Goal: Information Seeking & Learning: Learn about a topic

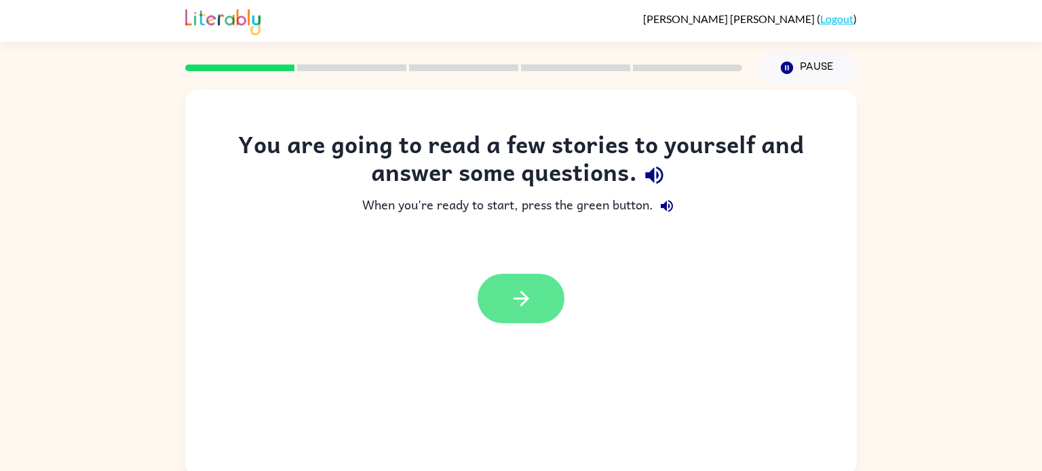
click at [530, 296] on icon "button" at bounding box center [521, 299] width 24 height 24
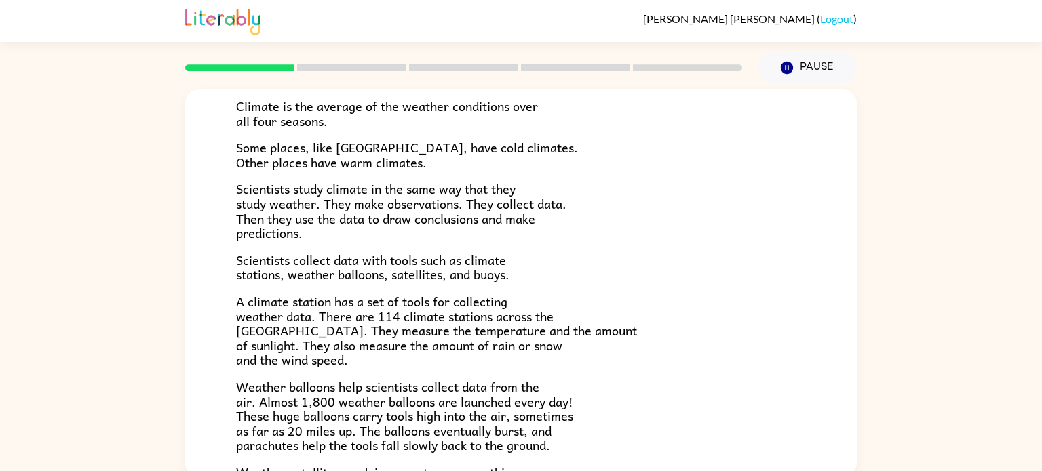
scroll to position [155, 0]
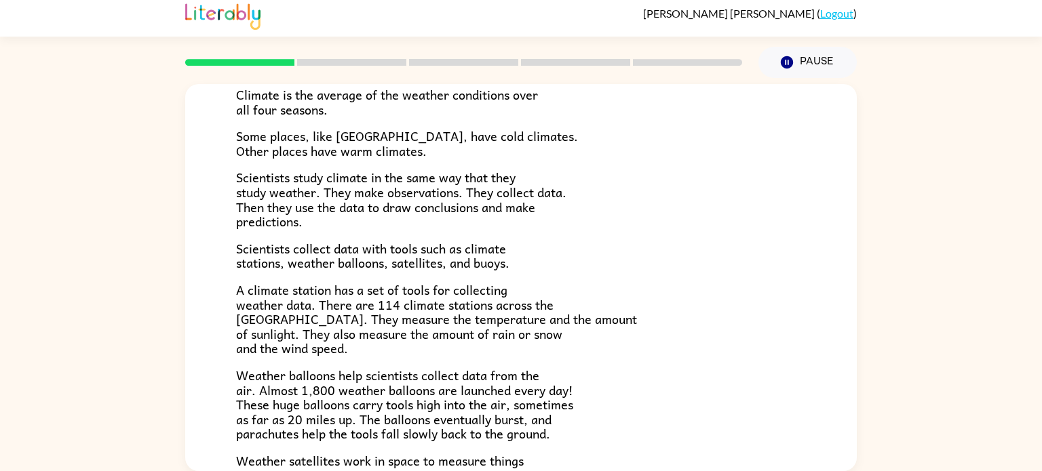
scroll to position [111, 0]
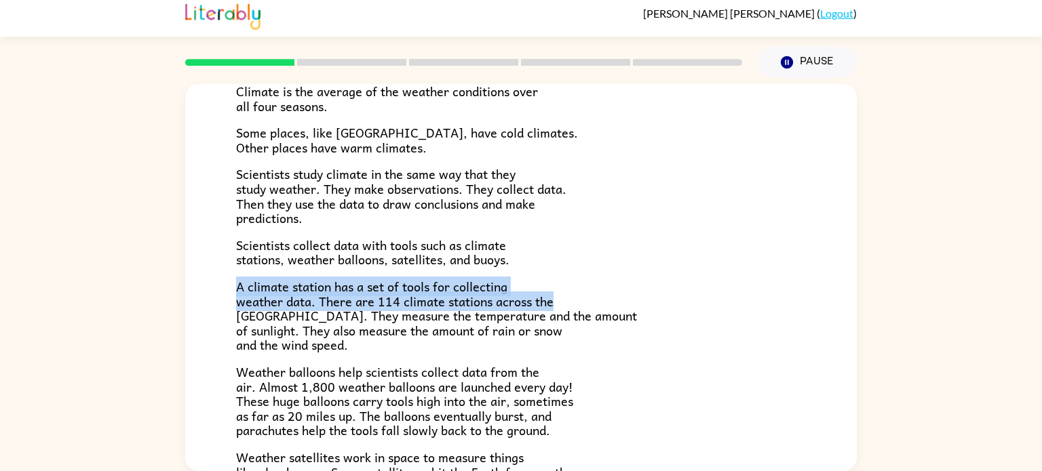
drag, startPoint x: 853, startPoint y: 294, endPoint x: 848, endPoint y: 237, distance: 57.2
click at [848, 237] on div "Climate Climate is the average of the weather conditions over all four seasons.…" at bounding box center [520, 321] width 671 height 697
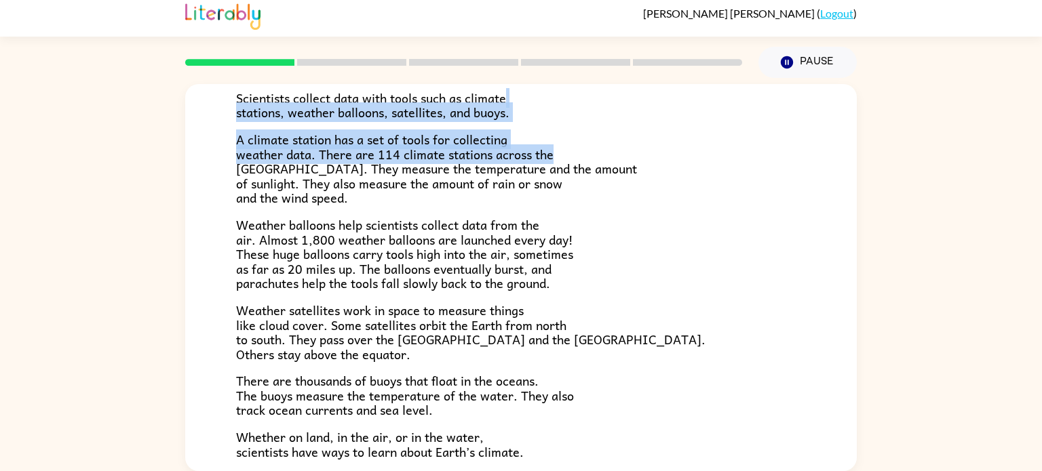
scroll to position [258, 0]
click at [783, 266] on p "Weather balloons help scientists collect data from the air. Almost 1,800 weathe…" at bounding box center [521, 254] width 570 height 73
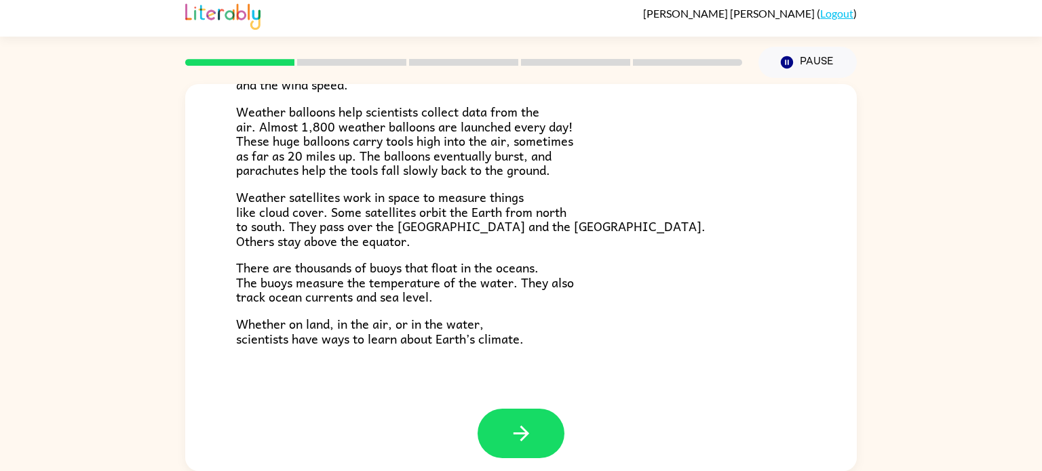
scroll to position [379, 0]
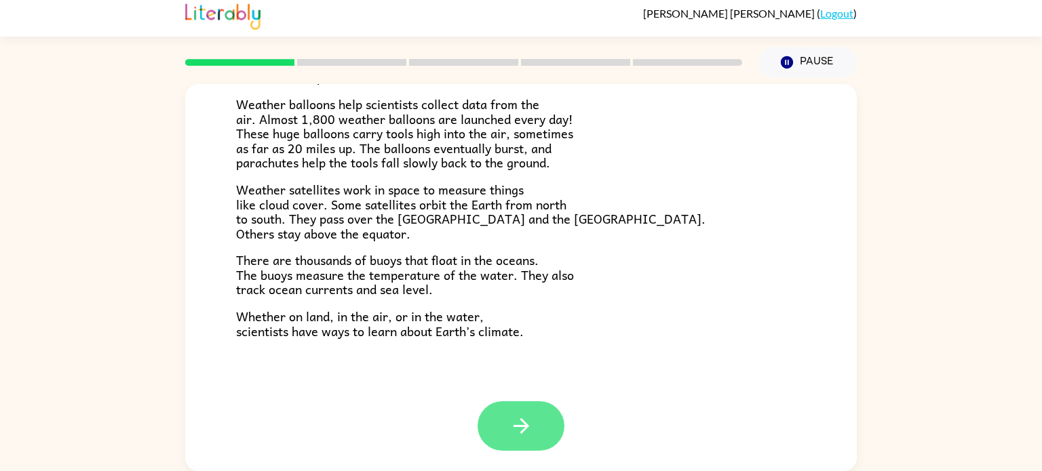
click at [520, 422] on icon "button" at bounding box center [521, 426] width 24 height 24
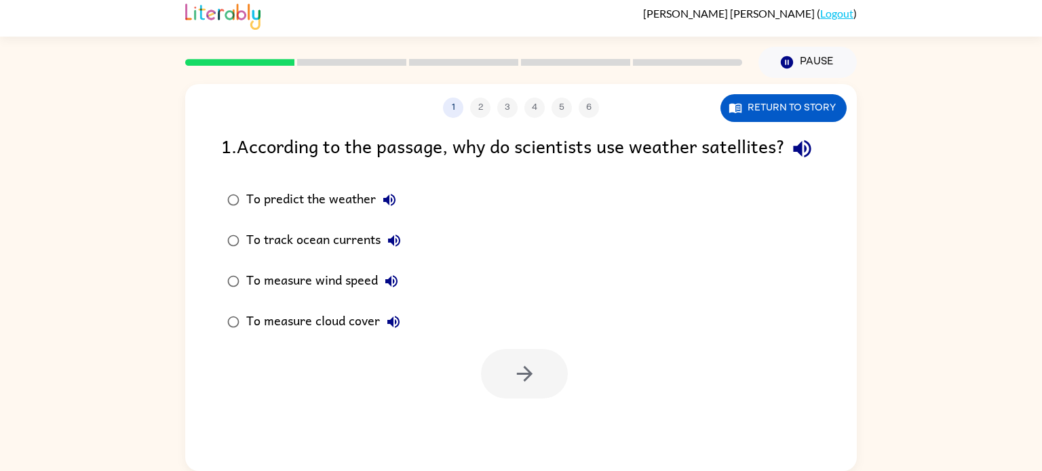
scroll to position [0, 0]
click at [778, 103] on button "Return to story" at bounding box center [783, 108] width 126 height 28
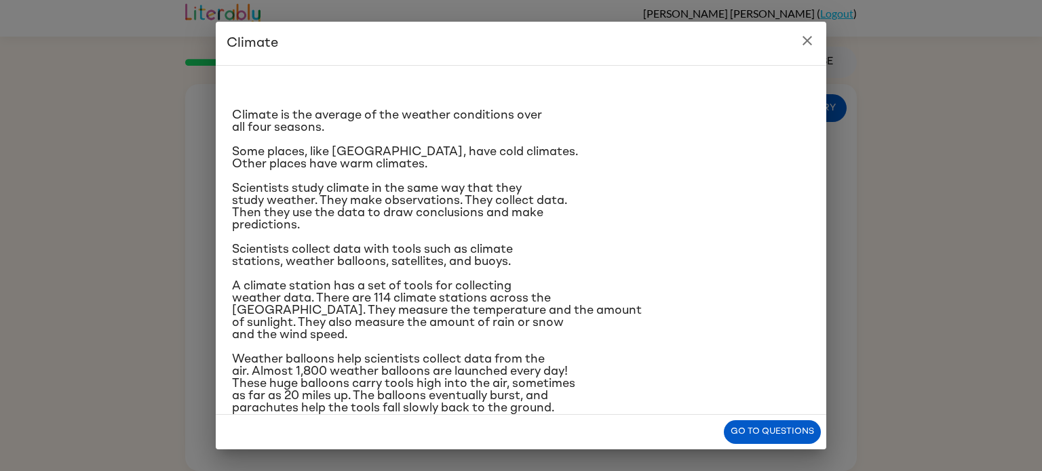
scroll to position [161, 0]
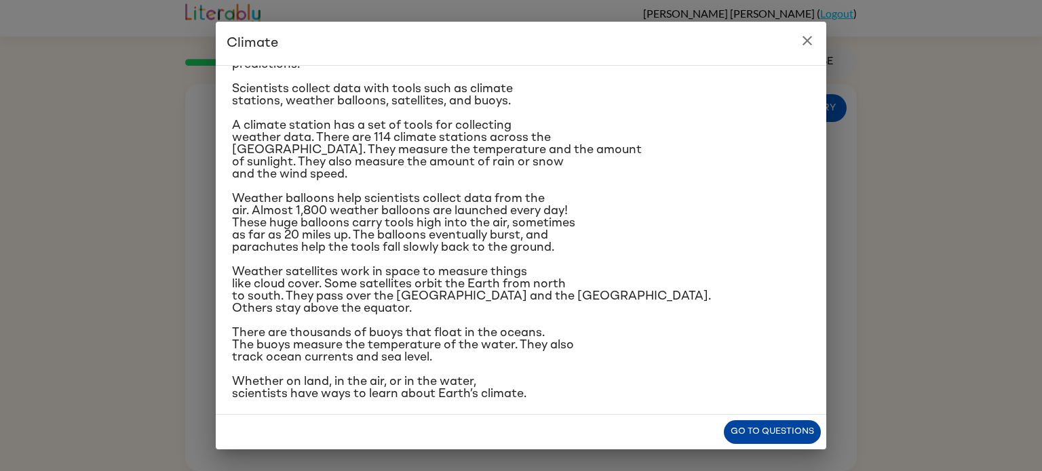
click at [767, 431] on button "Go to questions" at bounding box center [772, 432] width 97 height 24
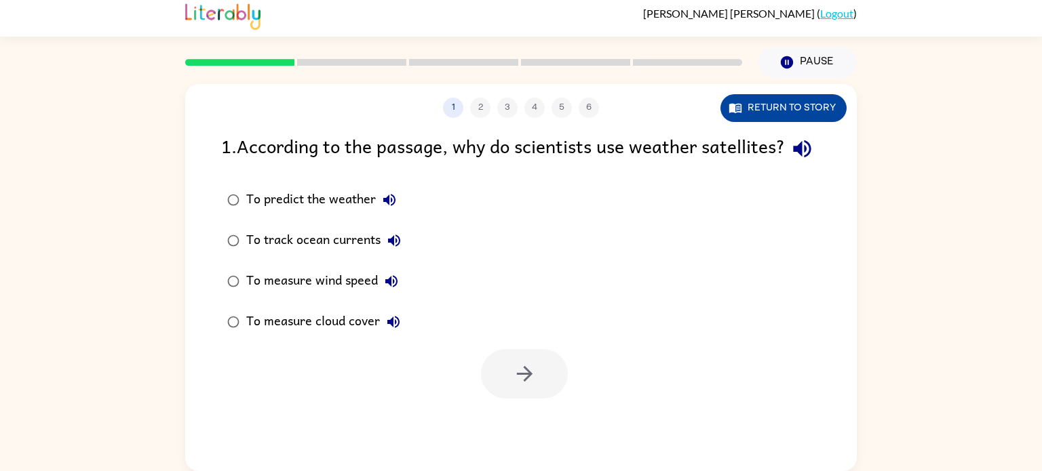
click at [753, 104] on button "Return to story" at bounding box center [783, 108] width 126 height 28
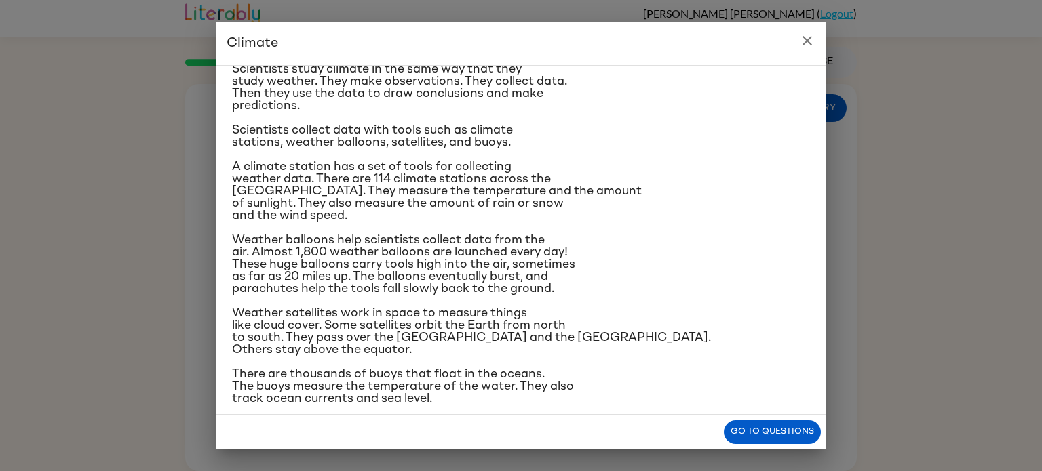
scroll to position [119, 0]
click at [789, 434] on button "Go to questions" at bounding box center [772, 432] width 97 height 24
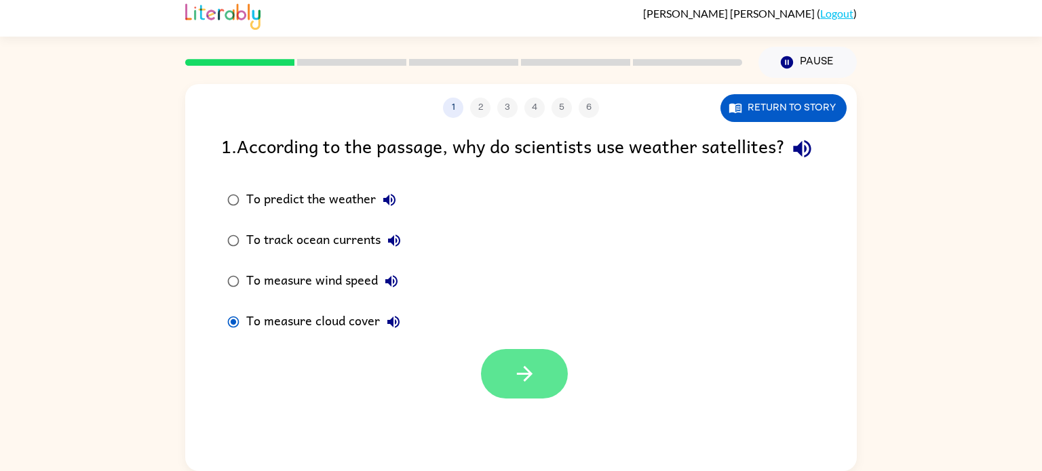
click at [527, 386] on icon "button" at bounding box center [525, 374] width 24 height 24
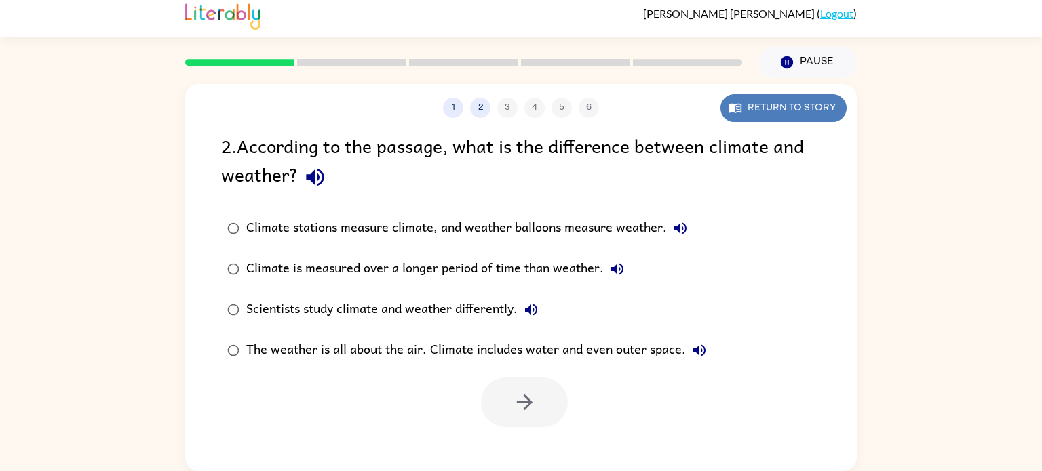
click at [770, 111] on button "Return to story" at bounding box center [783, 108] width 126 height 28
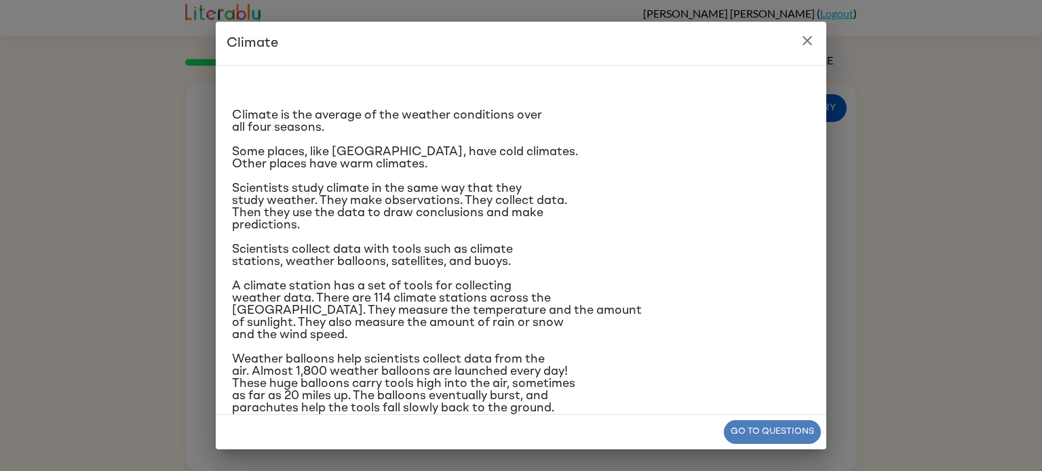
click at [766, 427] on button "Go to questions" at bounding box center [772, 432] width 97 height 24
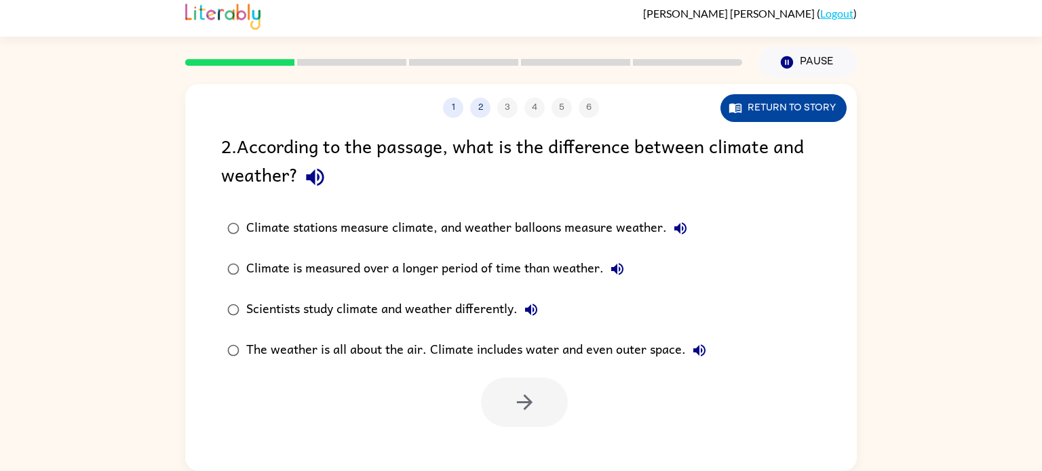
click at [767, 109] on button "Return to story" at bounding box center [783, 108] width 126 height 28
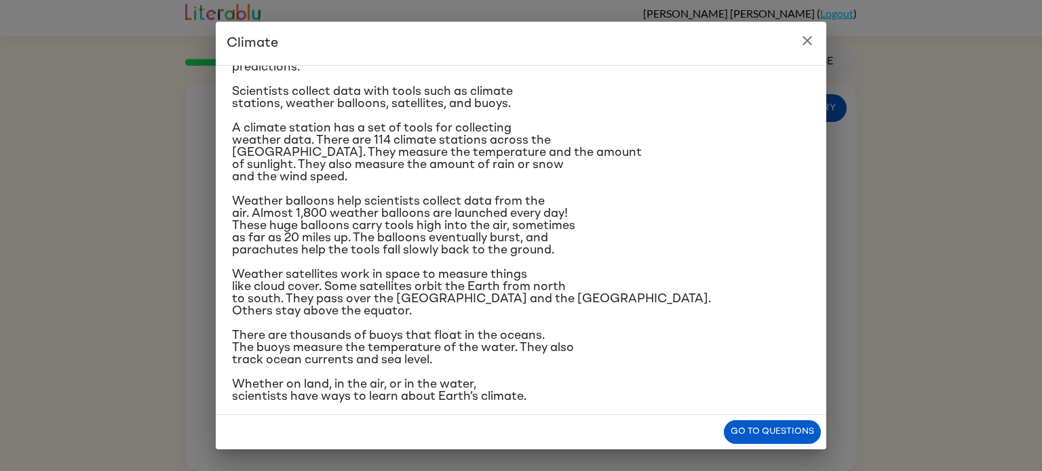
scroll to position [161, 0]
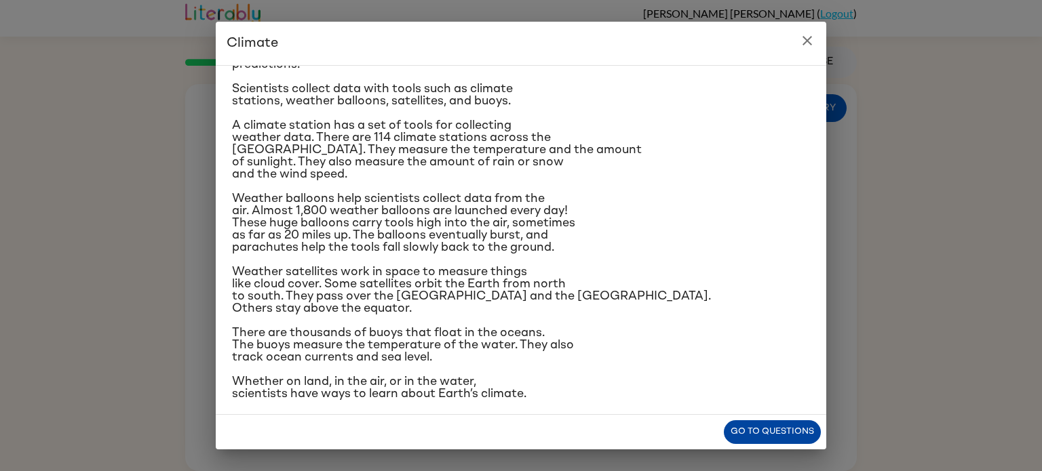
click at [764, 441] on button "Go to questions" at bounding box center [772, 432] width 97 height 24
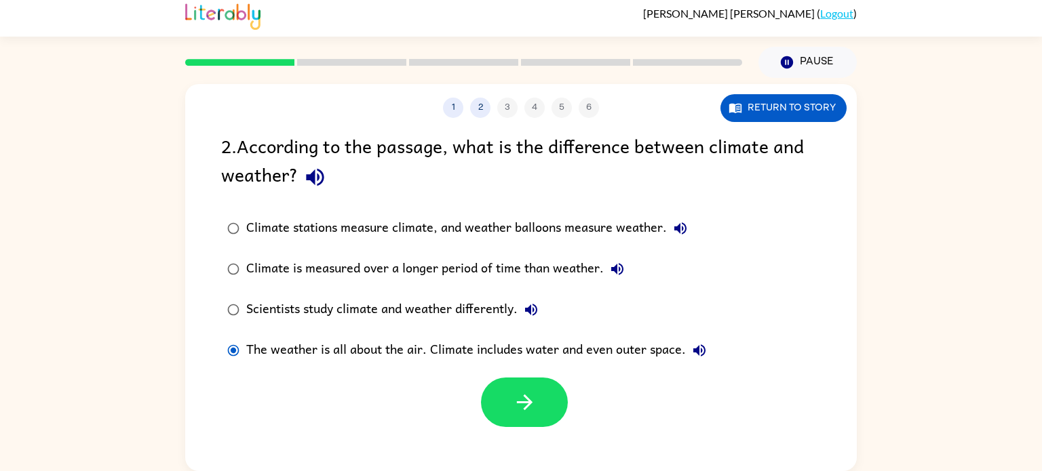
click at [260, 309] on div "Scientists study climate and weather differently." at bounding box center [395, 309] width 298 height 27
click at [680, 224] on icon "button" at bounding box center [680, 228] width 12 height 12
click at [613, 267] on icon "button" at bounding box center [617, 269] width 12 height 12
click at [529, 302] on icon "button" at bounding box center [531, 310] width 16 height 16
click at [699, 345] on icon "button" at bounding box center [699, 351] width 12 height 12
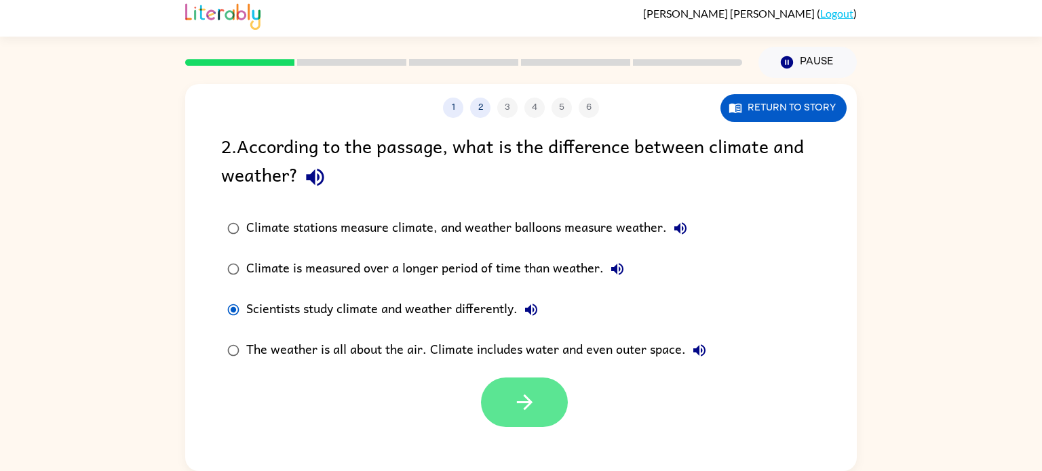
click at [514, 403] on icon "button" at bounding box center [525, 403] width 24 height 24
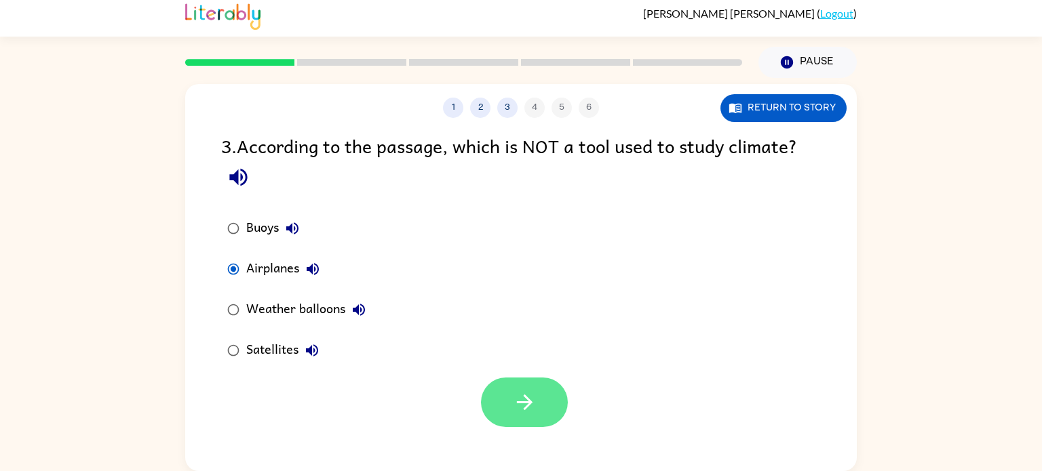
click at [542, 401] on button "button" at bounding box center [524, 403] width 87 height 50
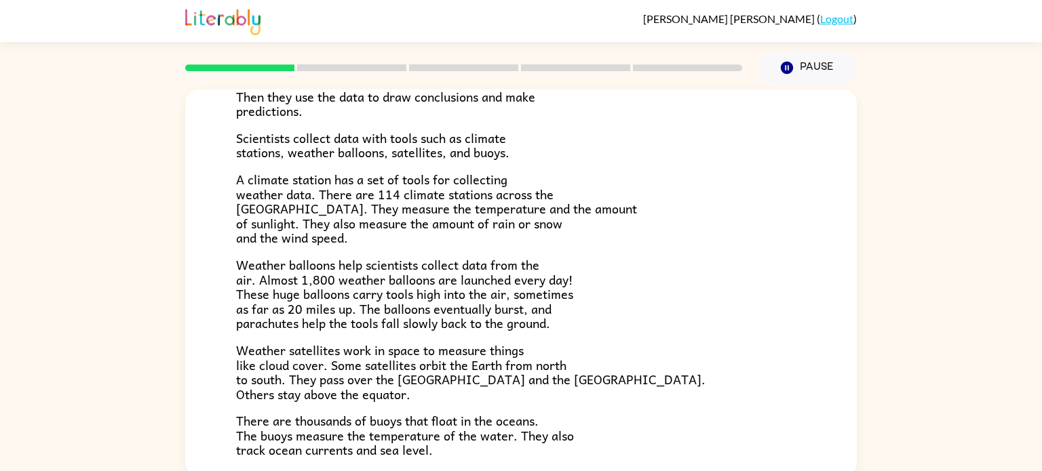
scroll to position [379, 0]
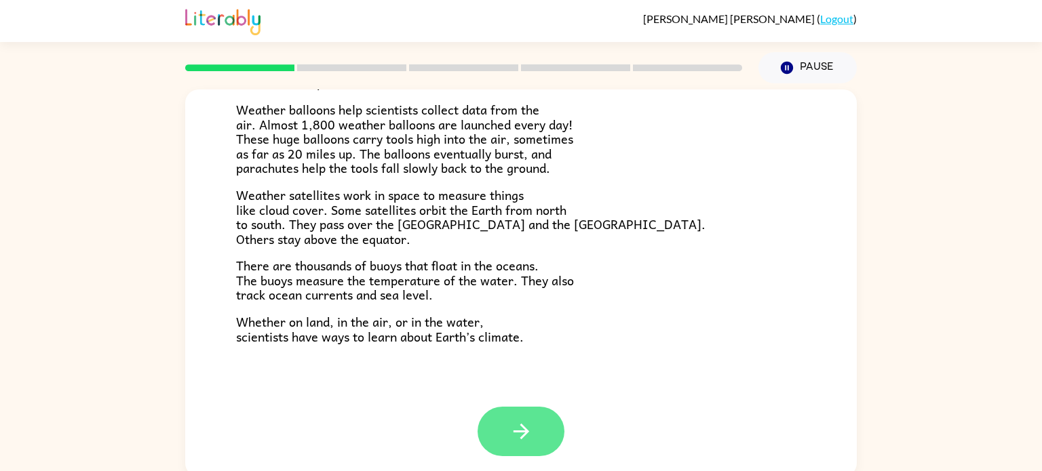
click at [523, 447] on button "button" at bounding box center [520, 432] width 87 height 50
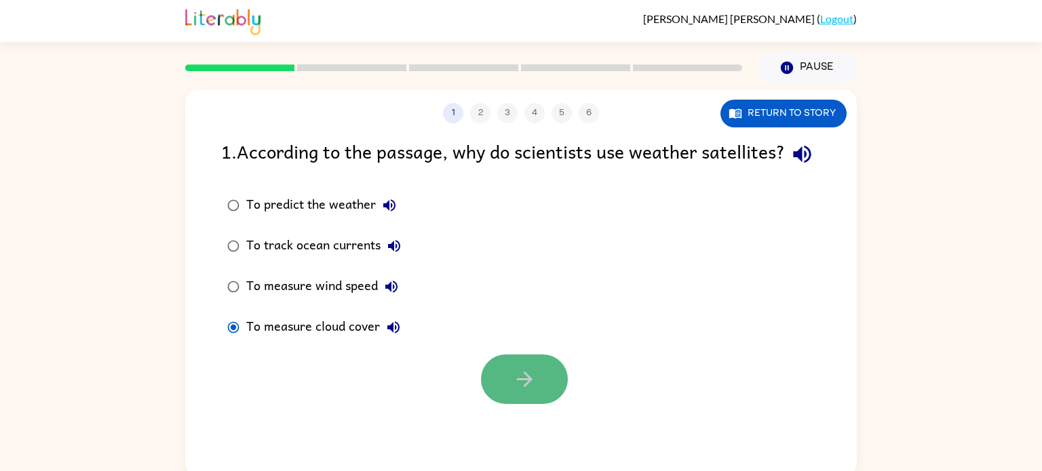
click at [511, 404] on button "button" at bounding box center [524, 380] width 87 height 50
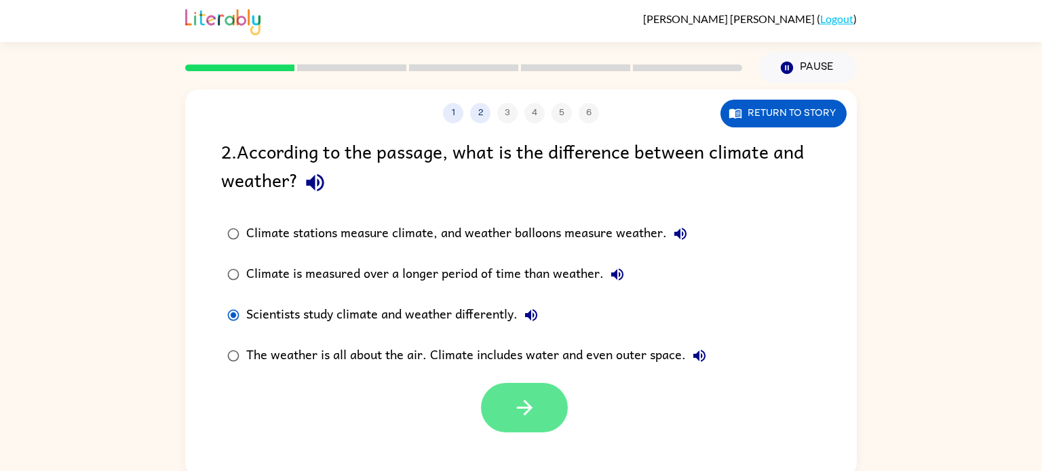
click at [530, 410] on icon "button" at bounding box center [524, 408] width 16 height 16
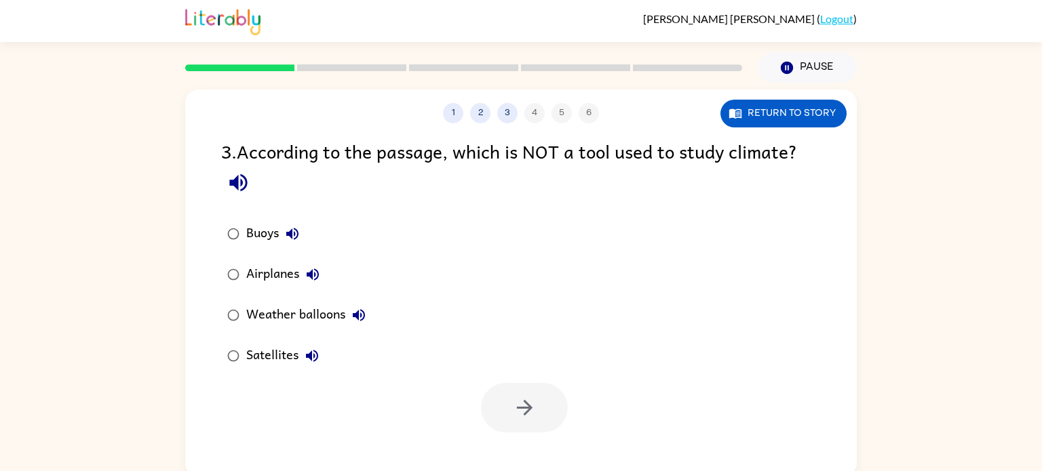
click at [292, 229] on icon "button" at bounding box center [292, 234] width 16 height 16
click at [310, 269] on icon "button" at bounding box center [313, 275] width 16 height 16
click at [362, 315] on icon "button" at bounding box center [359, 315] width 16 height 16
click at [314, 355] on icon "button" at bounding box center [312, 356] width 12 height 12
click at [294, 233] on icon "button" at bounding box center [292, 234] width 16 height 16
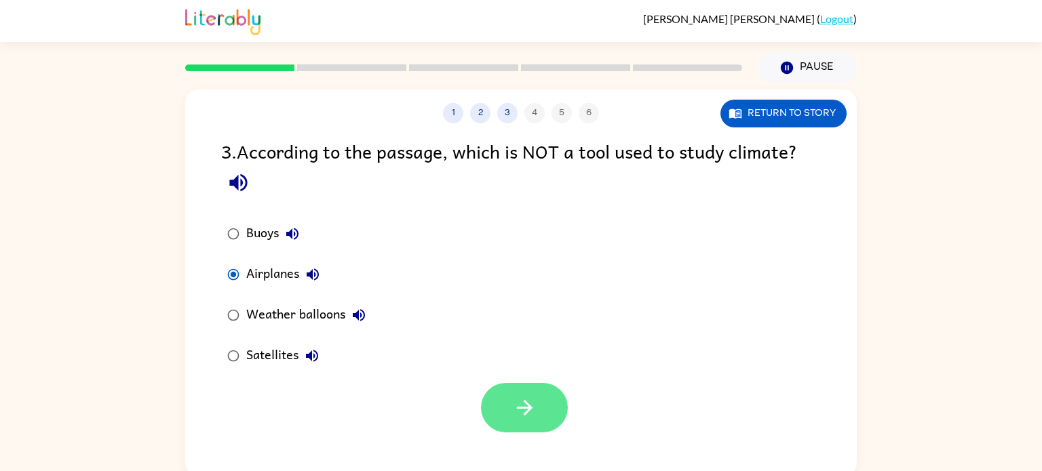
click at [531, 397] on icon "button" at bounding box center [525, 408] width 24 height 24
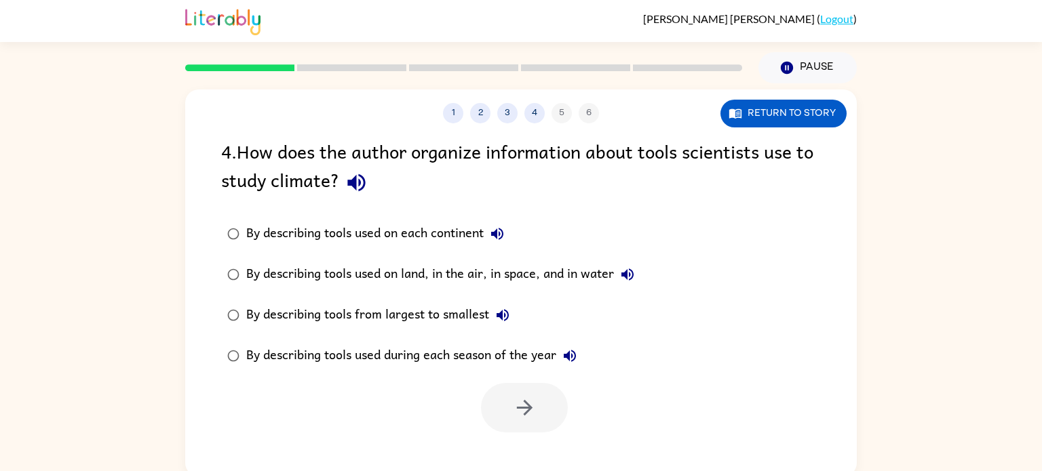
click at [498, 230] on icon "button" at bounding box center [497, 234] width 16 height 16
click at [627, 272] on icon "button" at bounding box center [627, 275] width 16 height 16
click at [503, 319] on icon "button" at bounding box center [502, 315] width 12 height 12
click at [574, 355] on icon "button" at bounding box center [570, 356] width 12 height 12
click at [629, 272] on icon "button" at bounding box center [627, 275] width 12 height 12
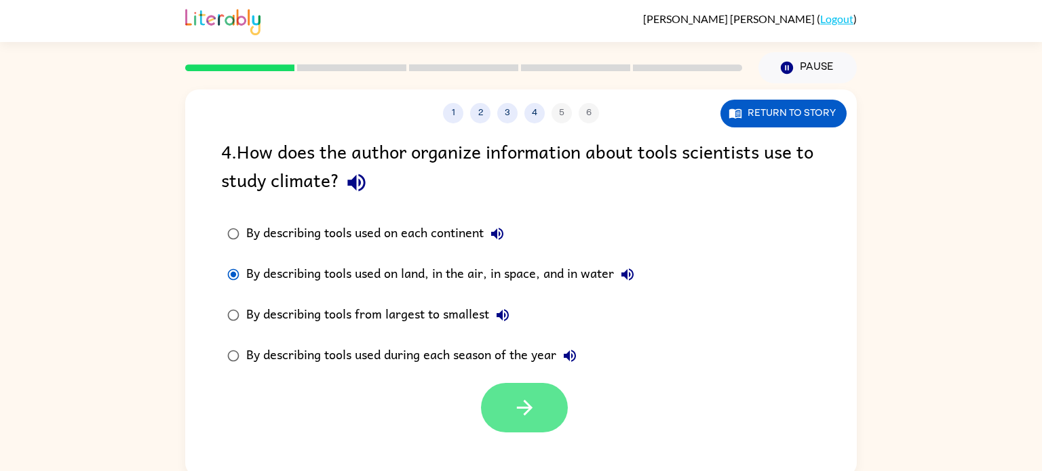
click at [522, 414] on icon "button" at bounding box center [525, 408] width 24 height 24
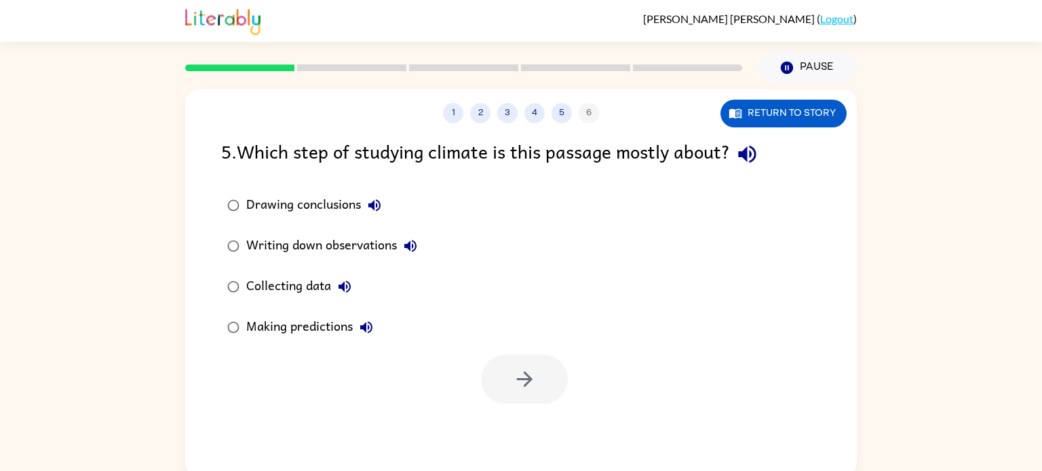
click at [247, 318] on div "Making predictions" at bounding box center [313, 327] width 134 height 27
click at [521, 368] on icon "button" at bounding box center [525, 380] width 24 height 24
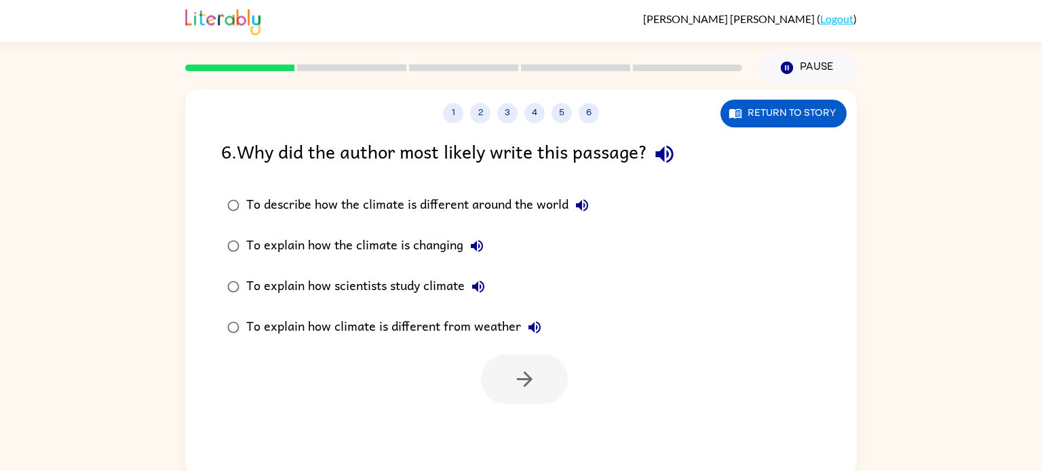
click at [279, 278] on div "To explain how scientists study climate" at bounding box center [369, 286] width 246 height 27
click at [539, 379] on button "button" at bounding box center [524, 380] width 87 height 50
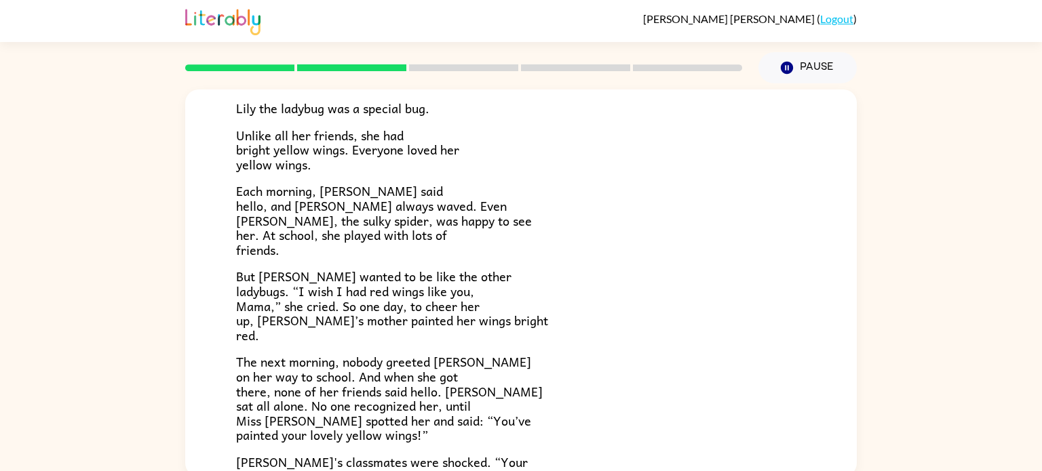
scroll to position [102, 0]
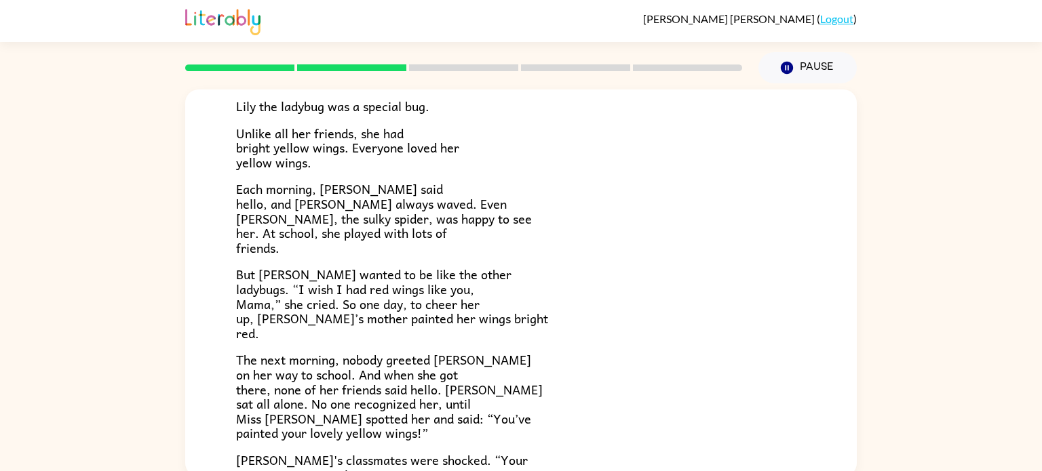
click at [842, 254] on div "[PERSON_NAME] [PERSON_NAME] the ladybug was a special bug. Unlike all her frien…" at bounding box center [520, 336] width 671 height 697
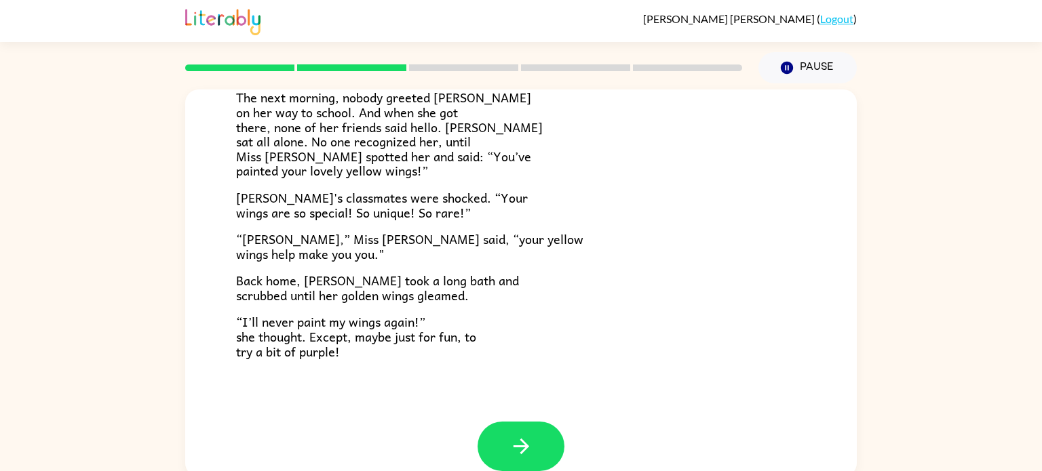
scroll to position [379, 0]
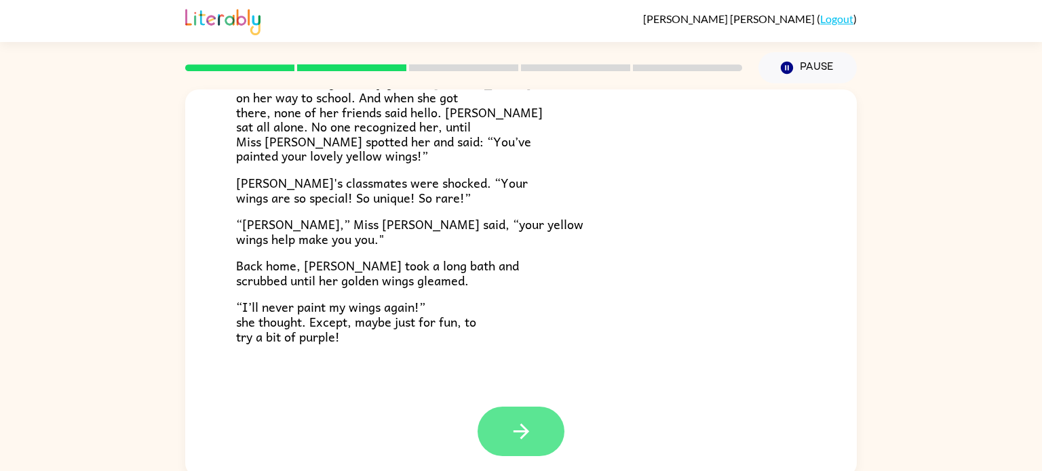
click at [509, 426] on icon "button" at bounding box center [521, 432] width 24 height 24
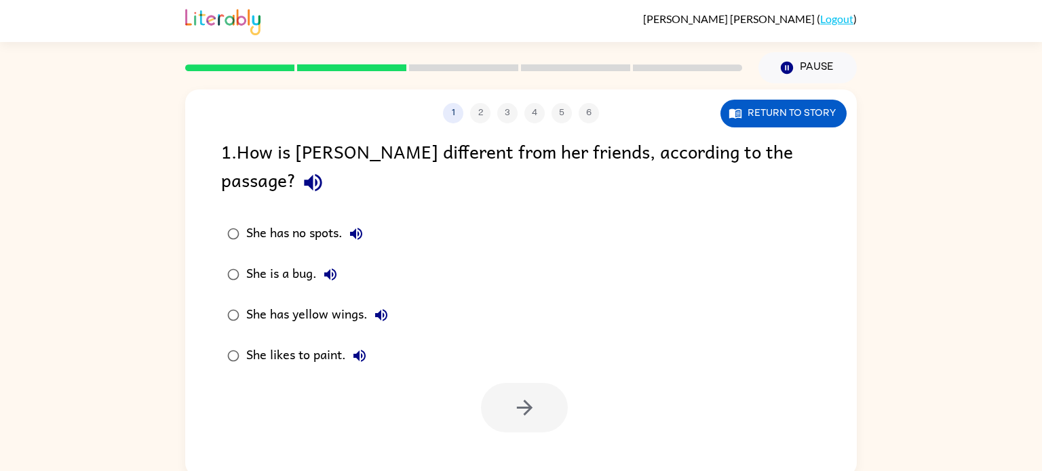
scroll to position [0, 0]
click at [288, 302] on div "She has yellow wings." at bounding box center [320, 315] width 149 height 27
click at [551, 383] on button "button" at bounding box center [524, 408] width 87 height 50
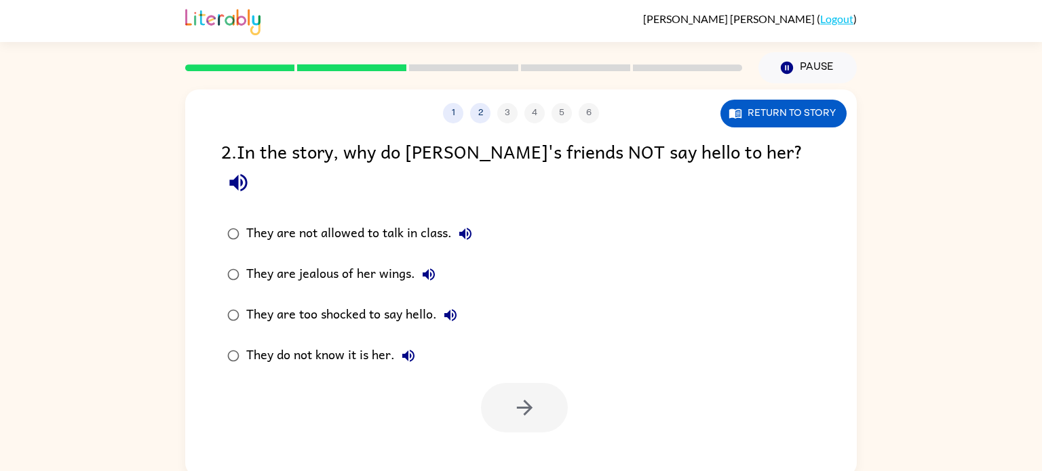
click at [319, 342] on div "They do not know it is her." at bounding box center [334, 355] width 176 height 27
click at [519, 396] on icon "button" at bounding box center [525, 408] width 24 height 24
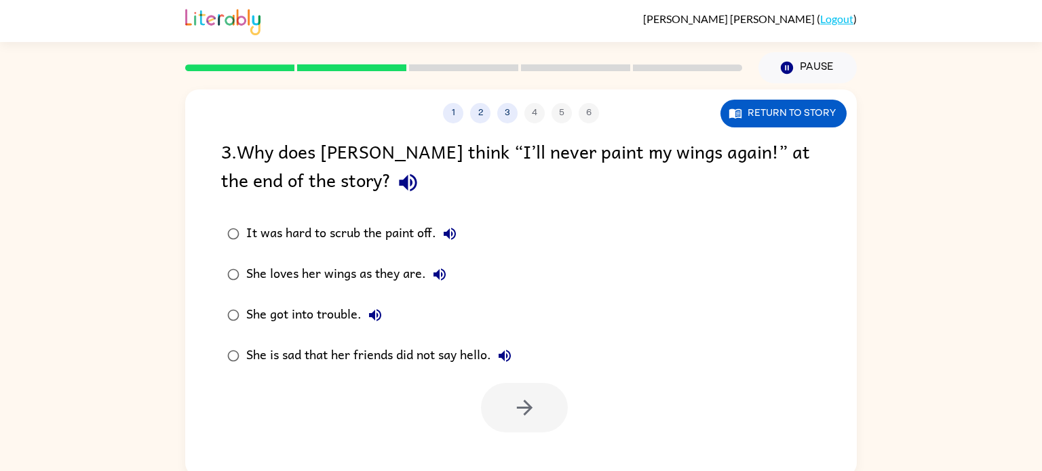
click at [335, 271] on div "She loves her wings as they are." at bounding box center [349, 274] width 207 height 27
click at [501, 391] on button "button" at bounding box center [524, 408] width 87 height 50
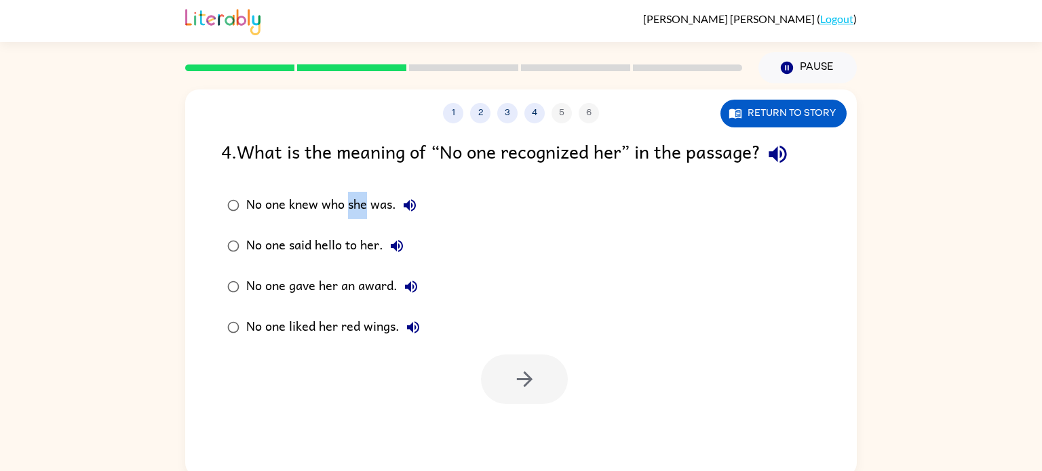
click at [661, 256] on div "No one knew who she was. No one said hello to her. No one gave her an award. No…" at bounding box center [538, 266] width 635 height 163
click at [306, 205] on div "No one knew who she was." at bounding box center [334, 205] width 177 height 27
click at [305, 201] on div "No one knew who she was." at bounding box center [334, 205] width 177 height 27
drag, startPoint x: 305, startPoint y: 201, endPoint x: 290, endPoint y: 182, distance: 24.3
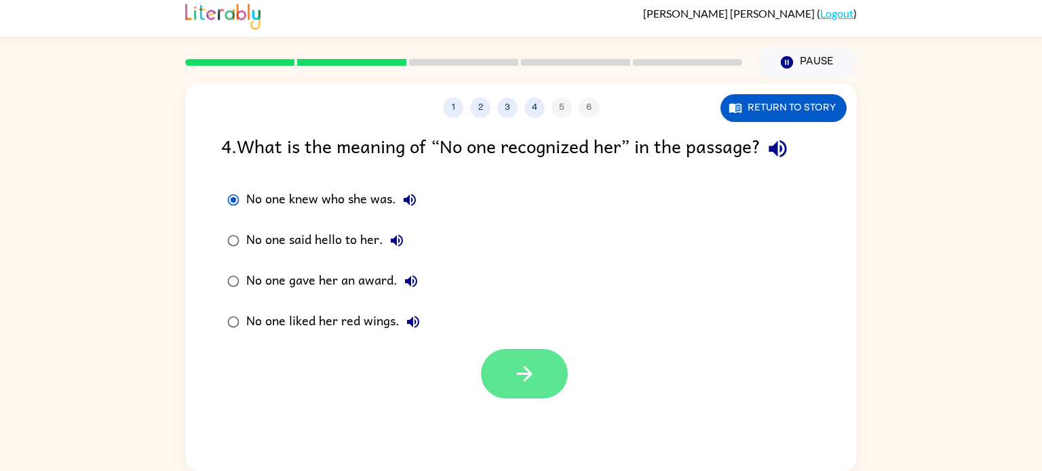
click at [537, 391] on button "button" at bounding box center [524, 374] width 87 height 50
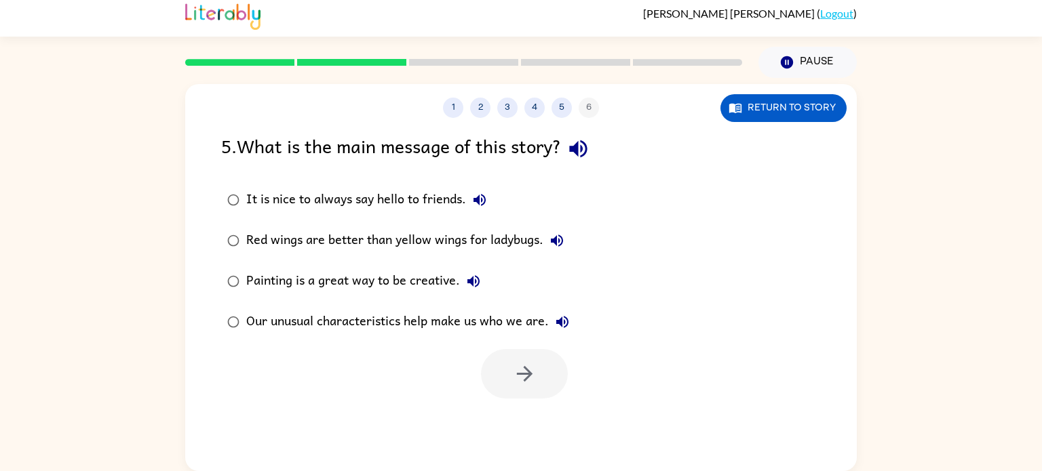
click at [488, 324] on div "Our unusual characteristics help make us who we are." at bounding box center [411, 322] width 330 height 27
click at [507, 376] on button "button" at bounding box center [524, 374] width 87 height 50
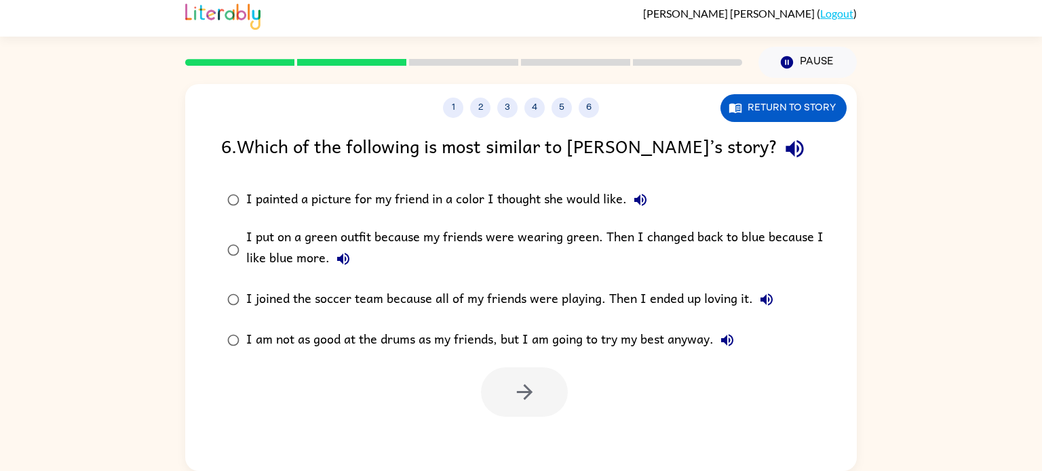
click at [454, 233] on div "I put on a green outfit because my friends were wearing green. Then I changed b…" at bounding box center [542, 249] width 593 height 45
click at [513, 364] on div at bounding box center [520, 389] width 671 height 56
click at [524, 387] on icon "button" at bounding box center [525, 392] width 24 height 24
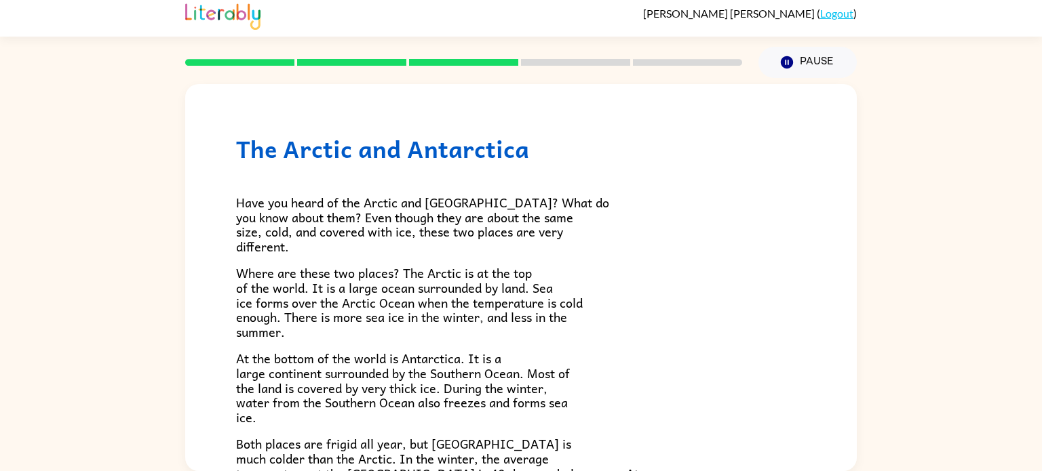
click at [806, 290] on div "The Arctic and [GEOGRAPHIC_DATA] Have you heard of the Arctic and [GEOGRAPHIC_D…" at bounding box center [520, 386] width 671 height 604
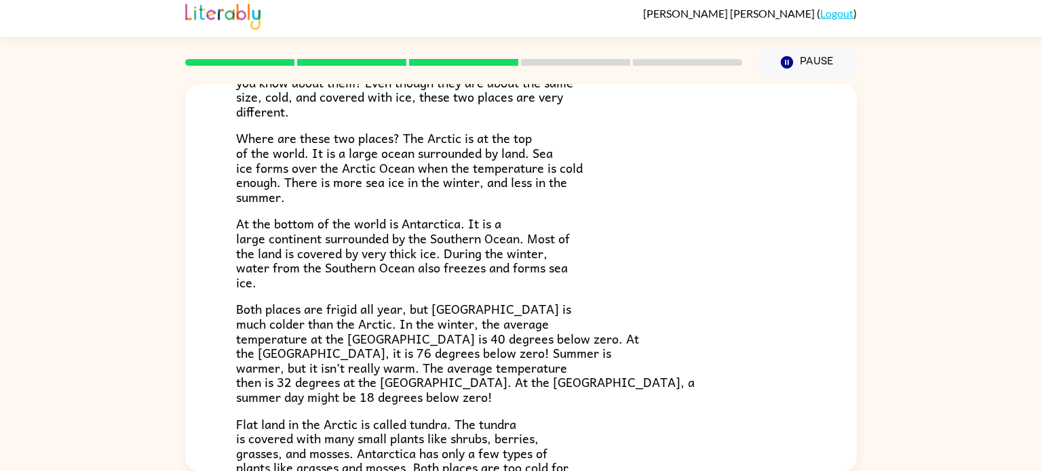
scroll to position [138, 0]
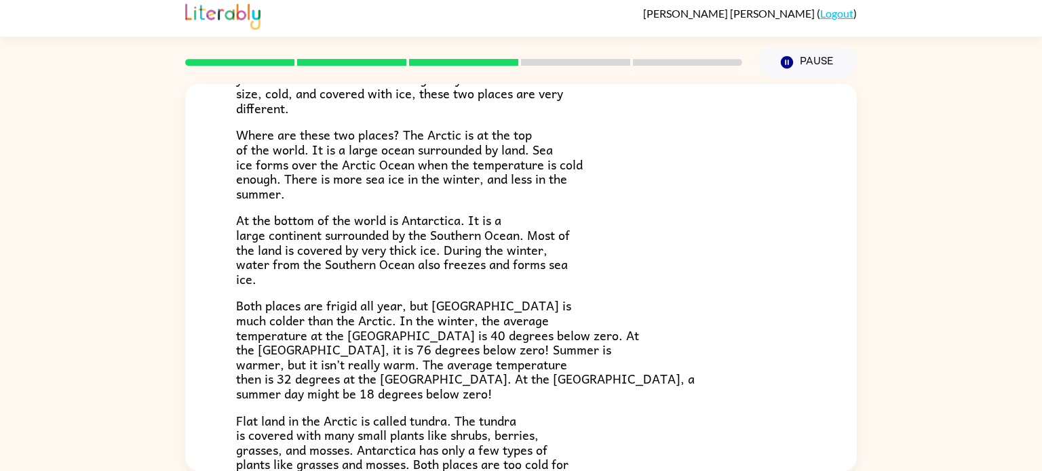
drag, startPoint x: 852, startPoint y: 357, endPoint x: 855, endPoint y: 404, distance: 46.9
click at [855, 404] on div "The Arctic and [GEOGRAPHIC_DATA] Have you heard of the Arctic and [GEOGRAPHIC_D…" at bounding box center [520, 277] width 671 height 387
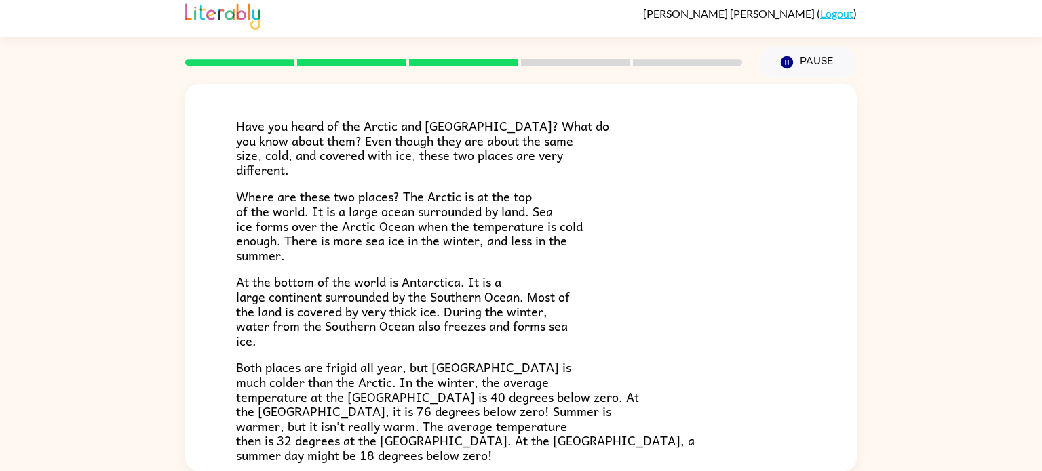
scroll to position [0, 0]
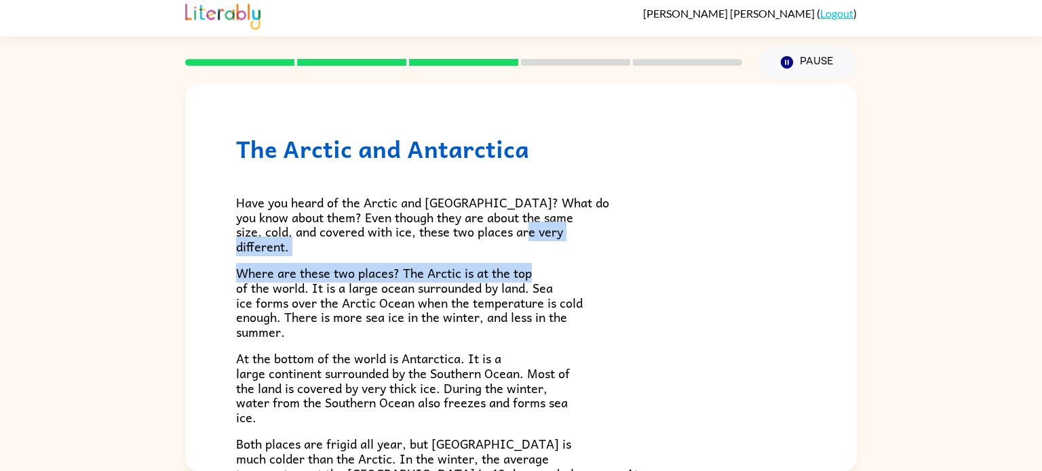
drag, startPoint x: 834, startPoint y: 237, endPoint x: 837, endPoint y: 269, distance: 32.0
click at [837, 269] on div "The Arctic and [GEOGRAPHIC_DATA] Have you heard of the Arctic and [GEOGRAPHIC_D…" at bounding box center [520, 386] width 671 height 604
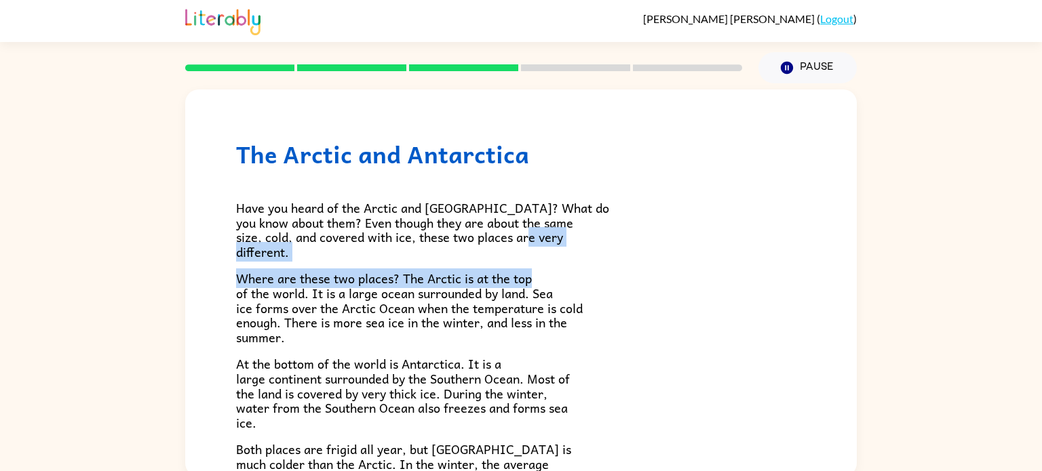
scroll to position [5, 0]
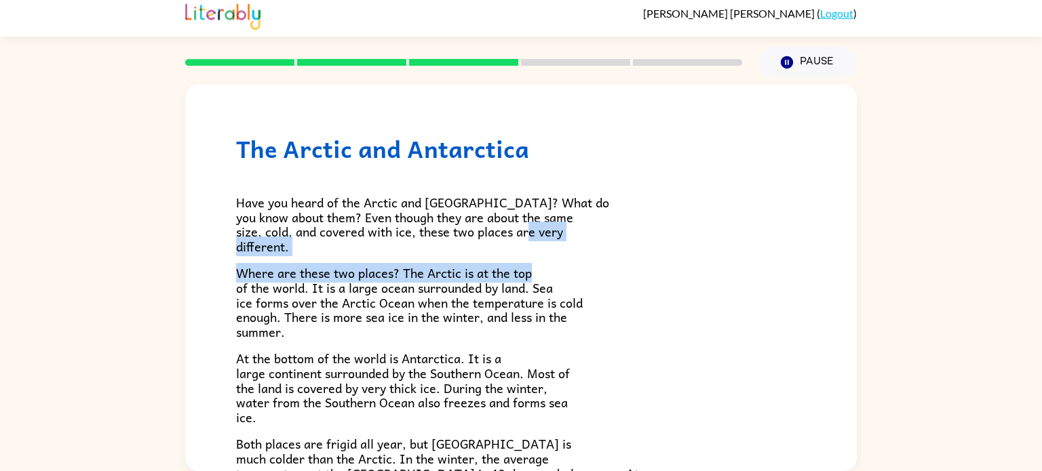
click at [726, 229] on p "Have you heard of the Arctic and [GEOGRAPHIC_DATA]? What do you know about them…" at bounding box center [521, 224] width 570 height 58
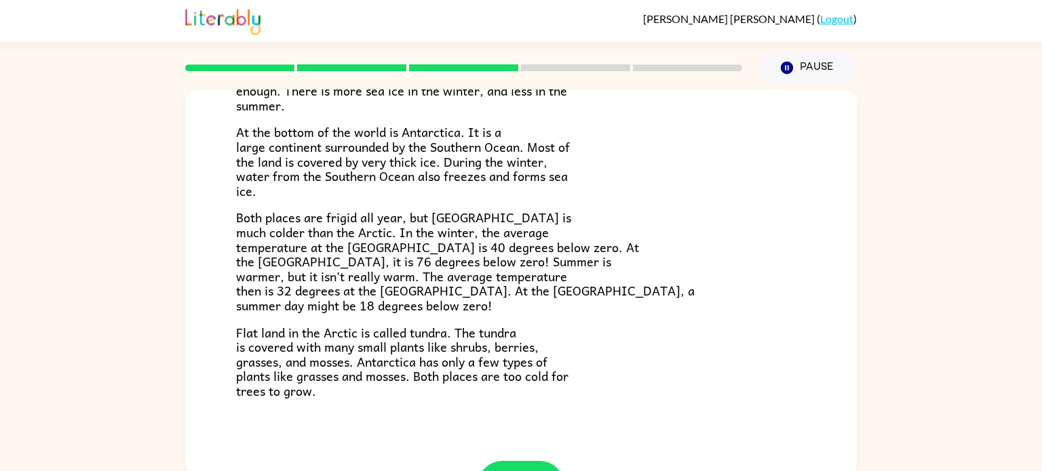
scroll to position [174, 0]
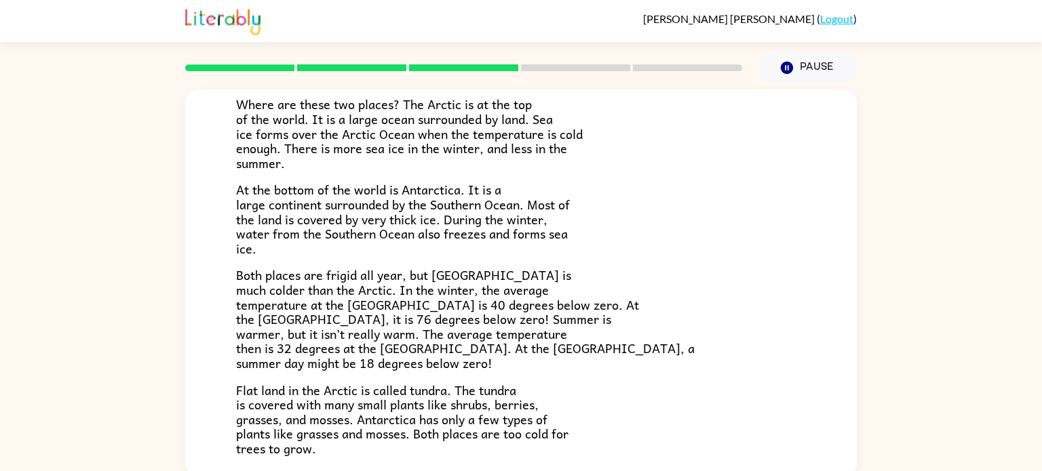
click at [865, 440] on div "The Arctic and [GEOGRAPHIC_DATA] Have you heard of the Arctic and [GEOGRAPHIC_D…" at bounding box center [521, 279] width 1042 height 393
drag, startPoint x: 757, startPoint y: 201, endPoint x: 722, endPoint y: 208, distance: 35.2
click at [722, 208] on p "At the bottom of the world is Antarctica. It is a large continent surrounded by…" at bounding box center [521, 218] width 570 height 73
click at [853, 342] on div "The Arctic and [GEOGRAPHIC_DATA] Have you heard of the Arctic and [GEOGRAPHIC_D…" at bounding box center [520, 217] width 671 height 604
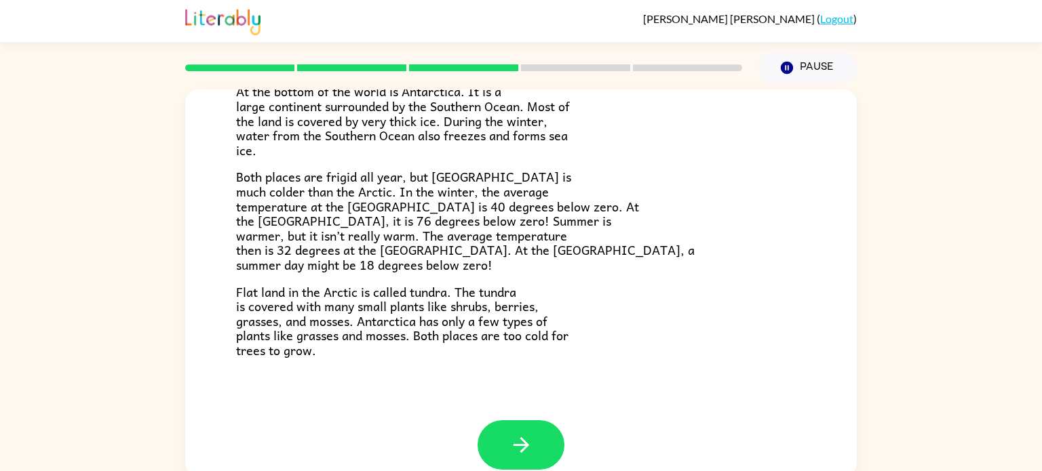
scroll to position [286, 0]
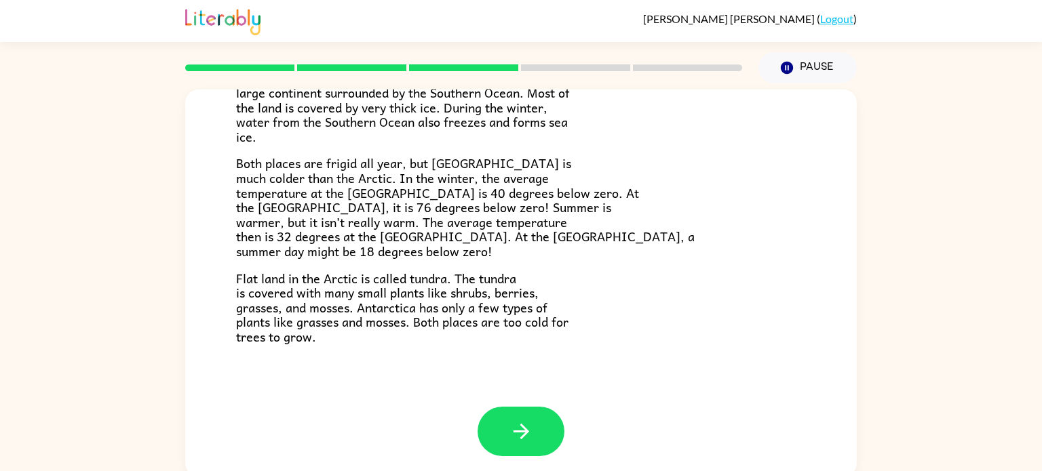
drag, startPoint x: 853, startPoint y: 340, endPoint x: 878, endPoint y: 412, distance: 75.5
click at [878, 412] on div "The Arctic and [GEOGRAPHIC_DATA] Have you heard of the Arctic and [GEOGRAPHIC_D…" at bounding box center [521, 279] width 1042 height 393
click at [532, 420] on icon "button" at bounding box center [521, 432] width 24 height 24
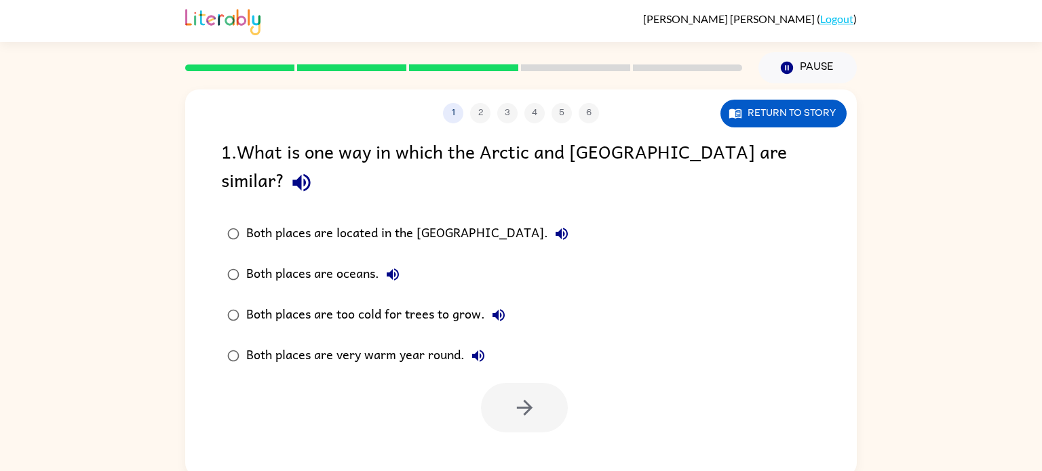
scroll to position [0, 0]
click at [362, 302] on div "Both places are too cold for trees to grow." at bounding box center [379, 315] width 266 height 27
click at [491, 383] on button "button" at bounding box center [524, 408] width 87 height 50
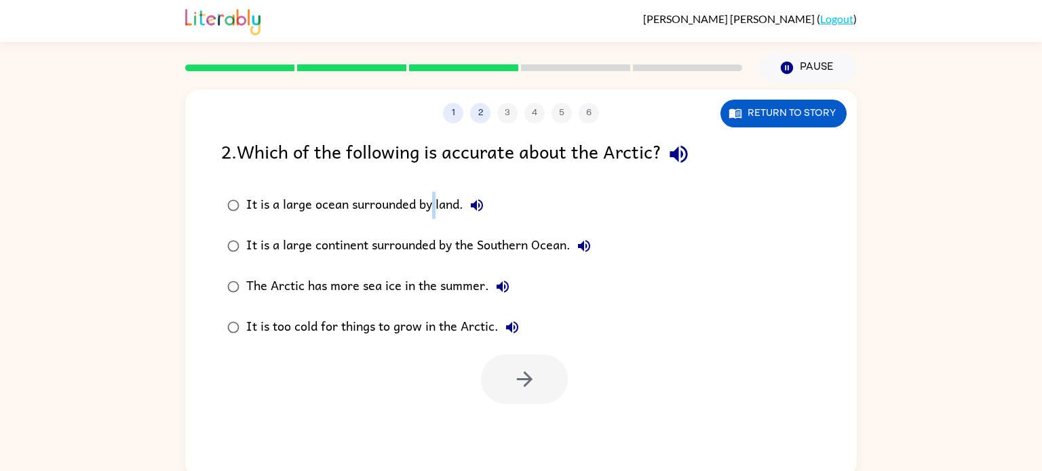
click at [235, 202] on label "It is a large ocean surrounded by land." at bounding box center [409, 205] width 391 height 41
click at [518, 378] on icon "button" at bounding box center [525, 380] width 24 height 24
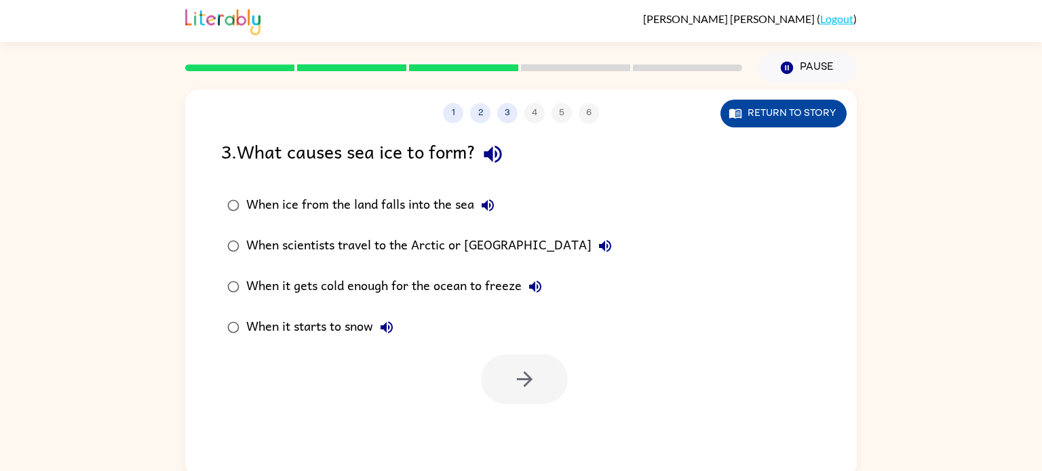
click at [762, 112] on button "Return to story" at bounding box center [783, 114] width 126 height 28
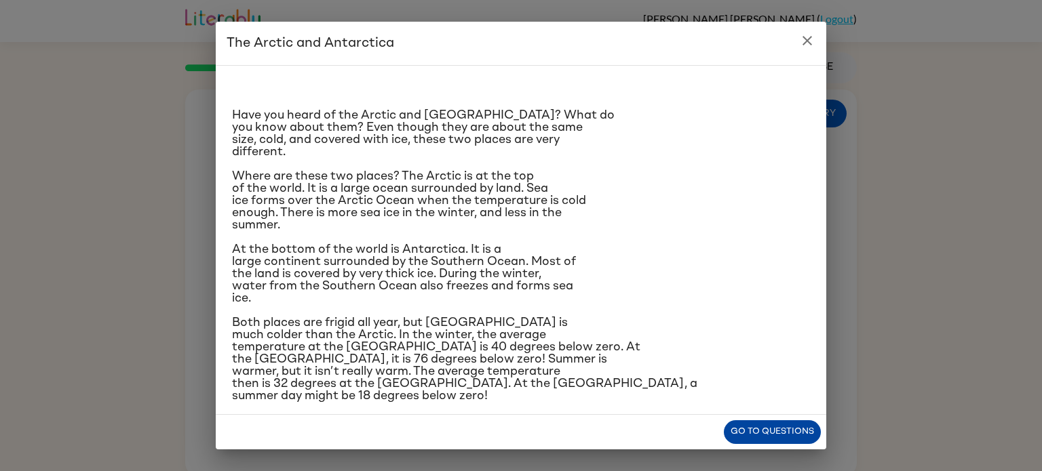
click at [787, 439] on button "Go to questions" at bounding box center [772, 432] width 97 height 24
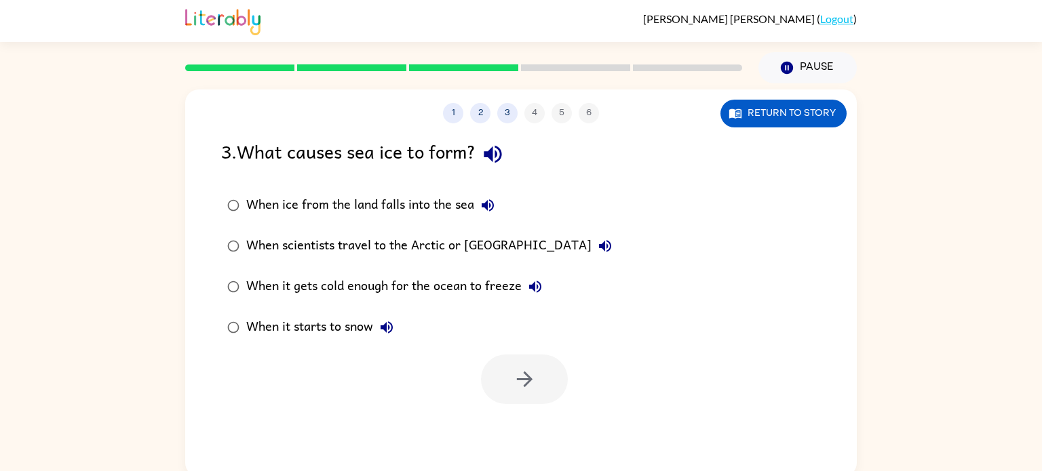
click at [271, 280] on div "When it gets cold enough for the ocean to freeze" at bounding box center [397, 286] width 302 height 27
click at [534, 381] on icon "button" at bounding box center [525, 380] width 24 height 24
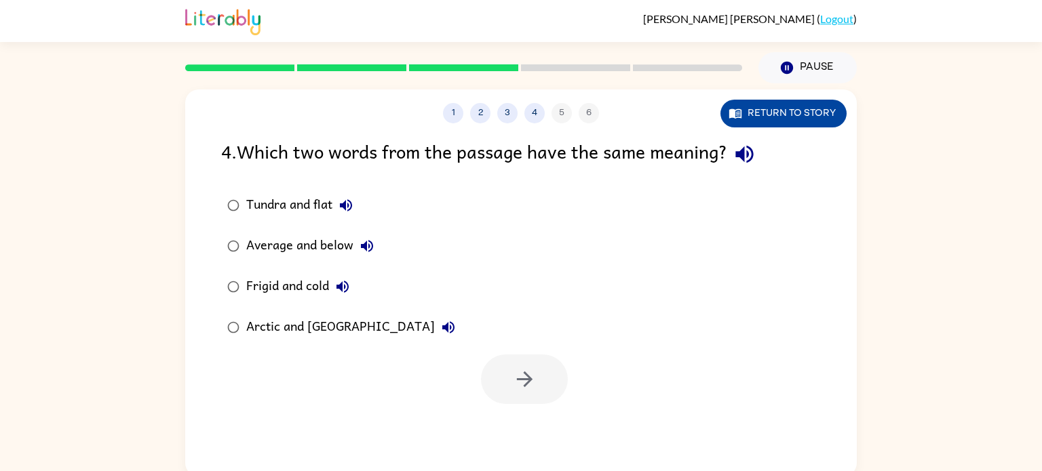
click at [758, 115] on button "Return to story" at bounding box center [783, 114] width 126 height 28
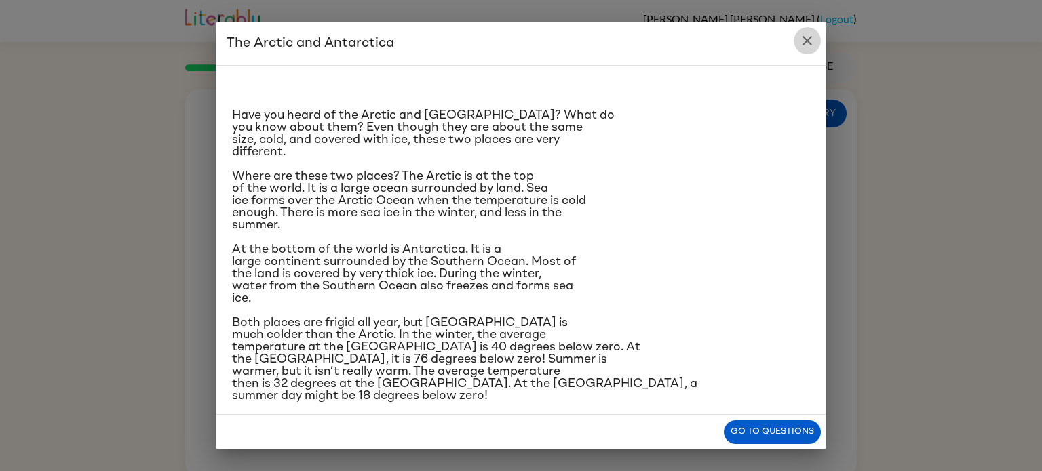
click at [810, 31] on button "close" at bounding box center [807, 40] width 27 height 27
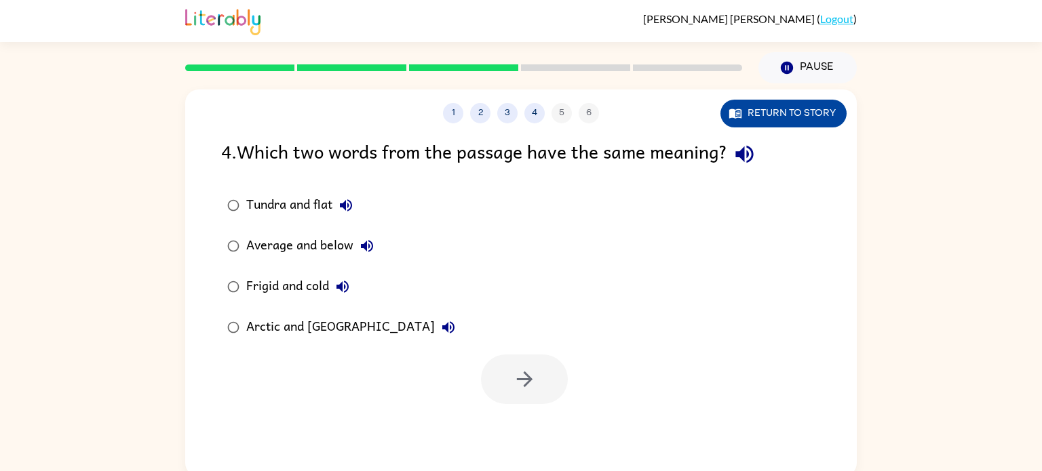
click at [785, 112] on button "Return to story" at bounding box center [783, 114] width 126 height 28
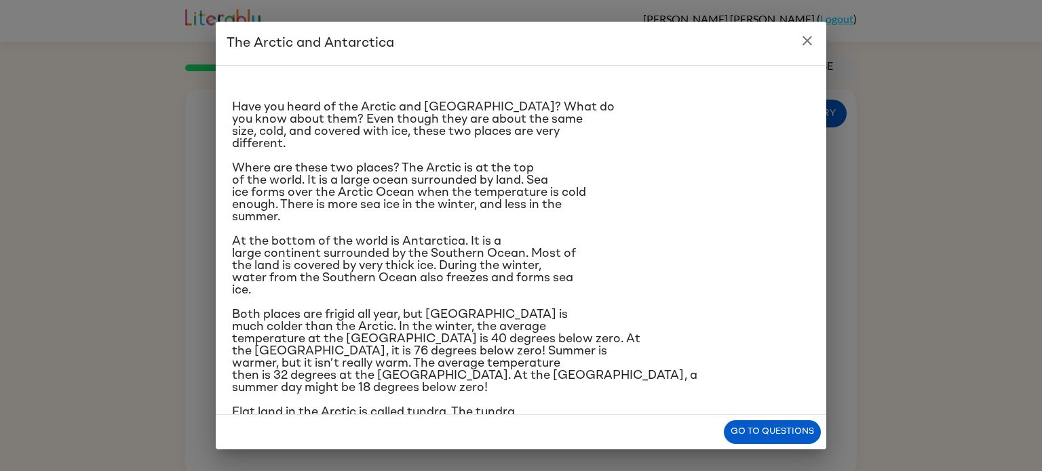
scroll to position [76, 0]
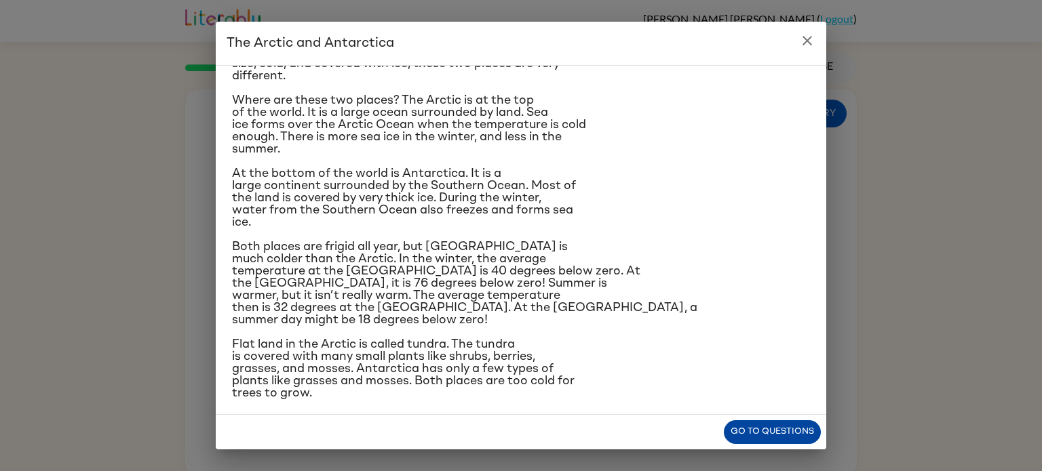
click at [791, 440] on button "Go to questions" at bounding box center [772, 432] width 97 height 24
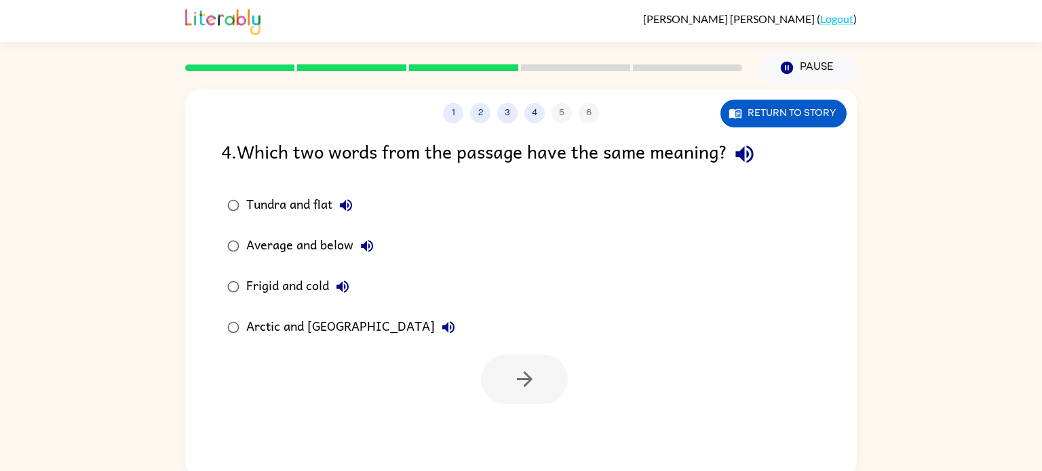
click at [313, 213] on div "Tundra and flat" at bounding box center [302, 205] width 113 height 27
click at [312, 296] on div "Frigid and cold" at bounding box center [301, 286] width 110 height 27
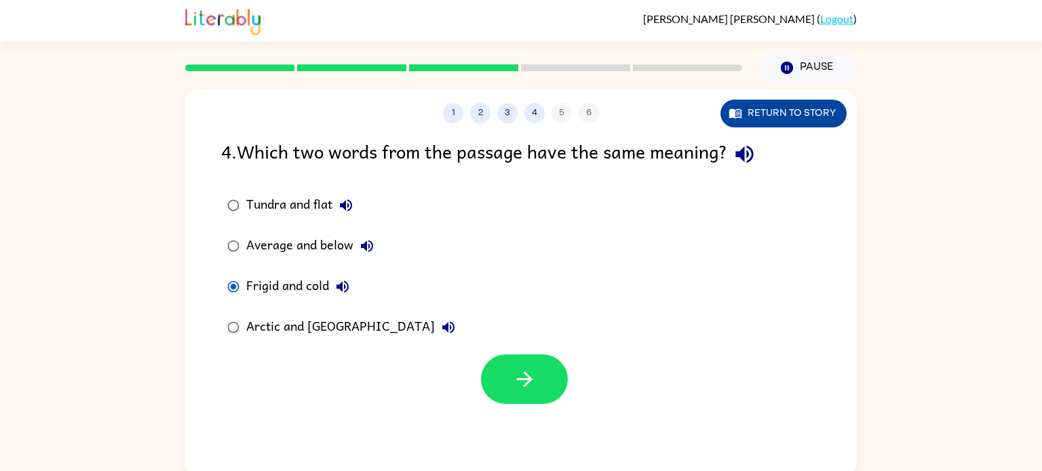
click at [813, 122] on button "Return to story" at bounding box center [783, 114] width 126 height 28
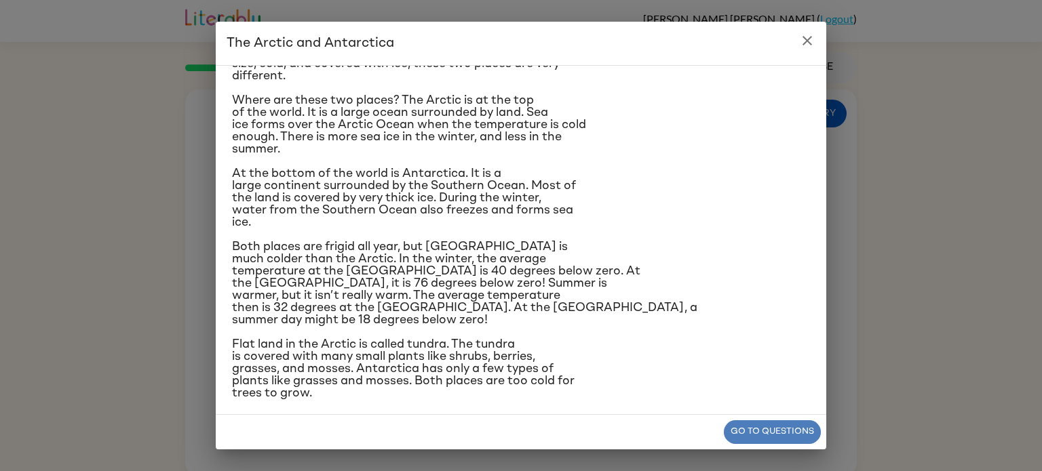
click at [747, 428] on button "Go to questions" at bounding box center [772, 432] width 97 height 24
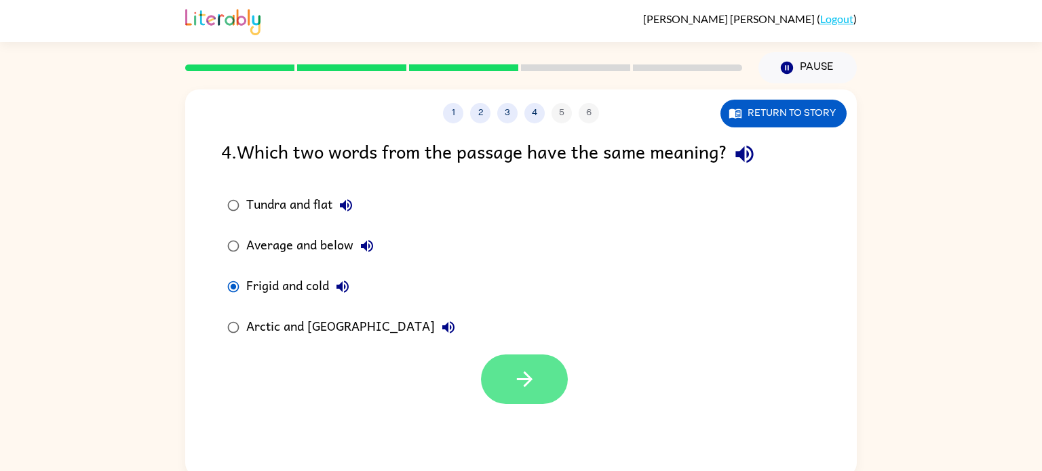
click at [507, 380] on button "button" at bounding box center [524, 380] width 87 height 50
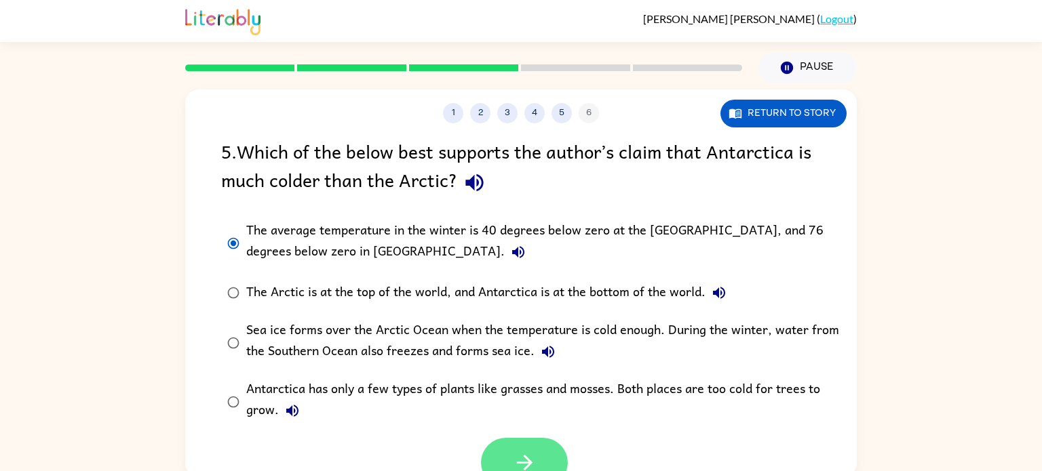
click at [513, 452] on icon "button" at bounding box center [525, 463] width 24 height 24
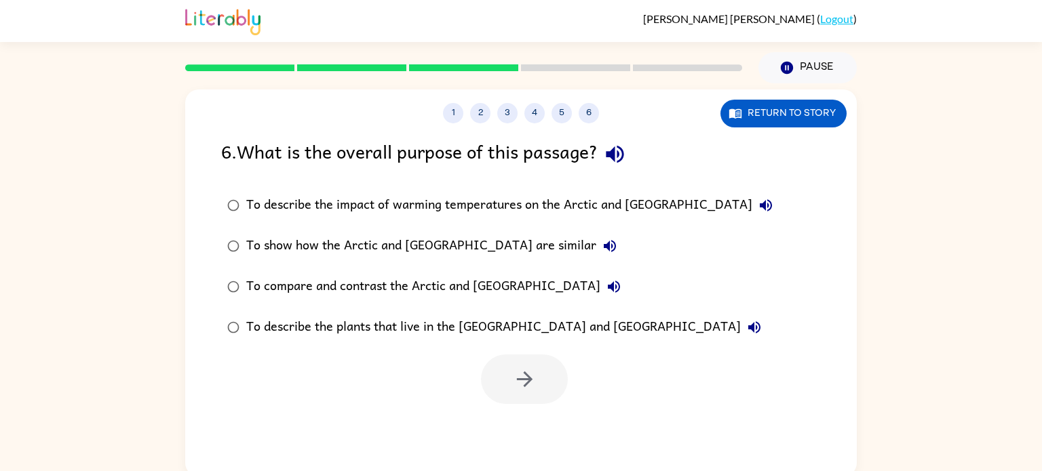
click at [323, 283] on div "To compare and contrast the Arctic and [GEOGRAPHIC_DATA]" at bounding box center [436, 286] width 381 height 27
click at [534, 383] on icon "button" at bounding box center [525, 380] width 24 height 24
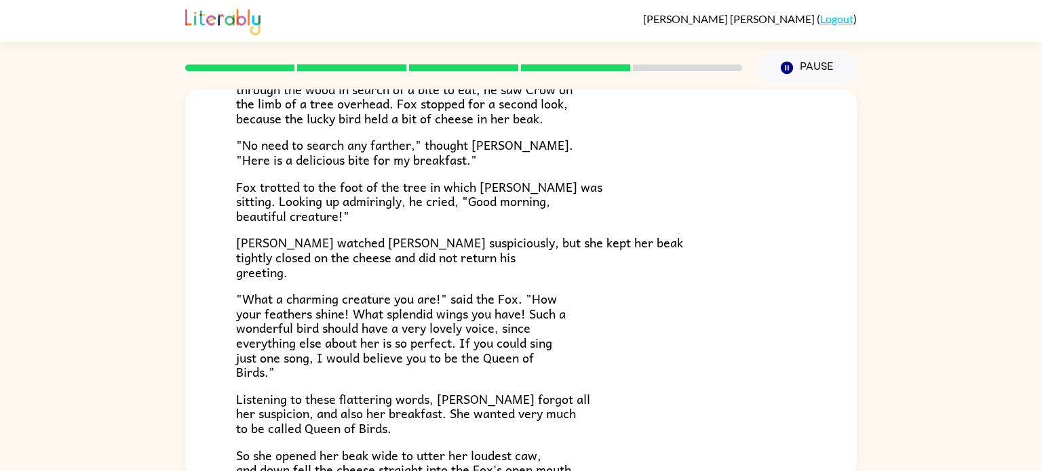
scroll to position [43, 0]
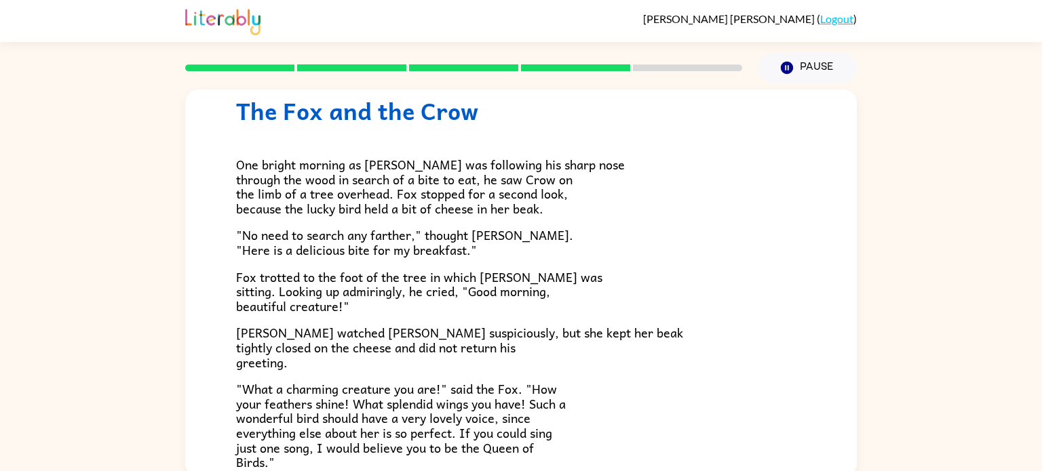
click at [684, 329] on p "[PERSON_NAME] watched [PERSON_NAME] suspiciously, but she kept her beak tightly…" at bounding box center [521, 348] width 570 height 44
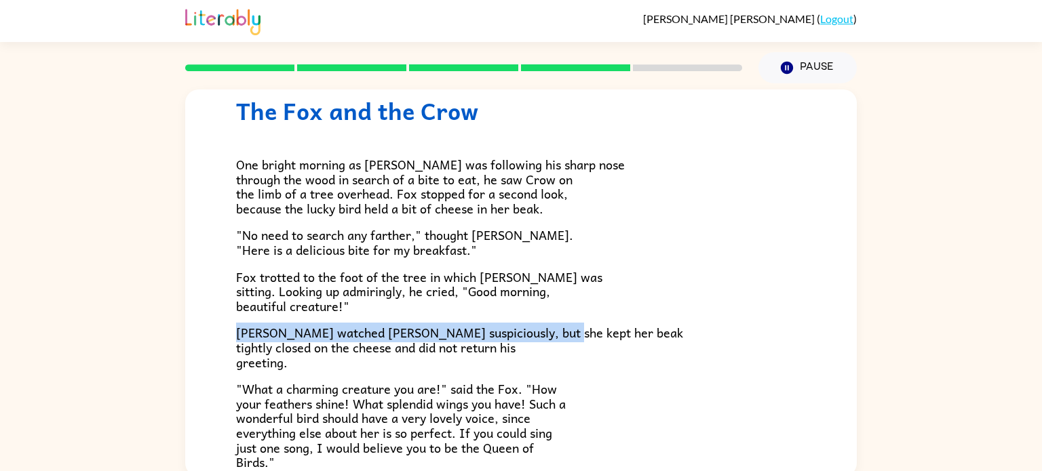
click at [613, 308] on div "One bright morning as [PERSON_NAME] was following his sharp nose through the wo…" at bounding box center [521, 346] width 570 height 443
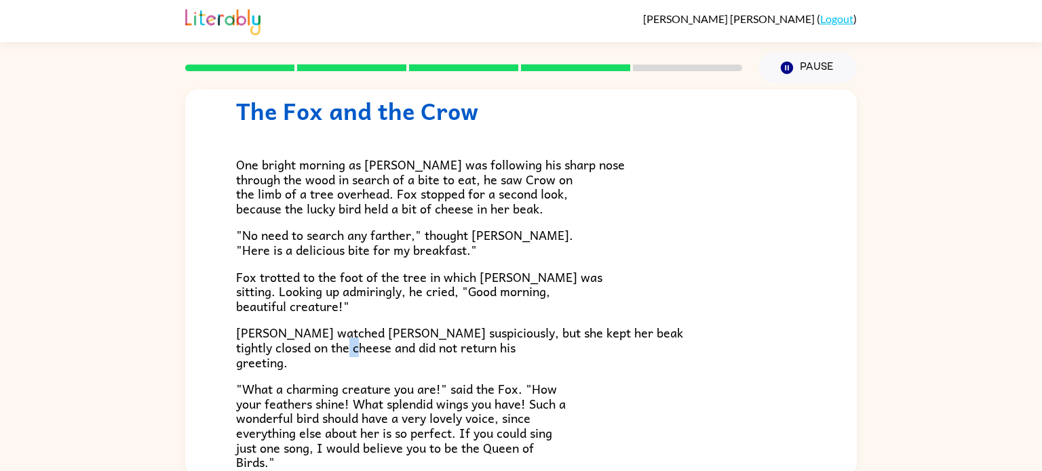
drag, startPoint x: 461, startPoint y: 354, endPoint x: 467, endPoint y: 349, distance: 8.2
click at [467, 349] on span "[PERSON_NAME] watched [PERSON_NAME] suspiciously, but she kept her beak tightly…" at bounding box center [459, 347] width 447 height 49
click at [574, 330] on p "[PERSON_NAME] watched [PERSON_NAME] suspiciously, but she kept her beak tightly…" at bounding box center [521, 348] width 570 height 44
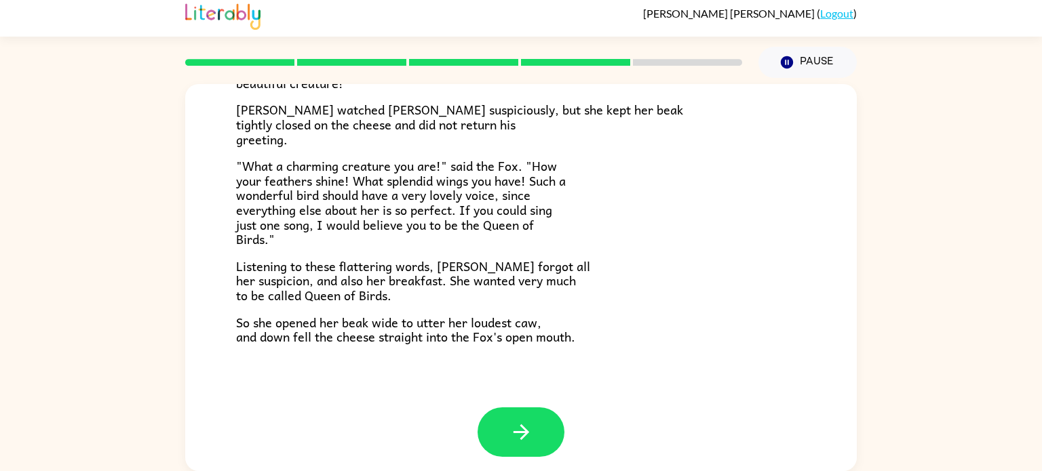
scroll to position [267, 0]
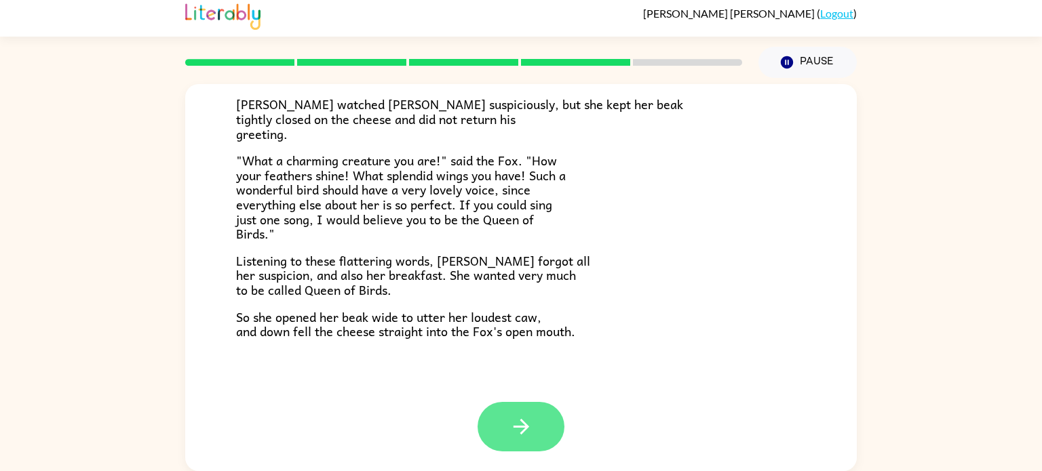
click at [514, 427] on icon "button" at bounding box center [521, 427] width 24 height 24
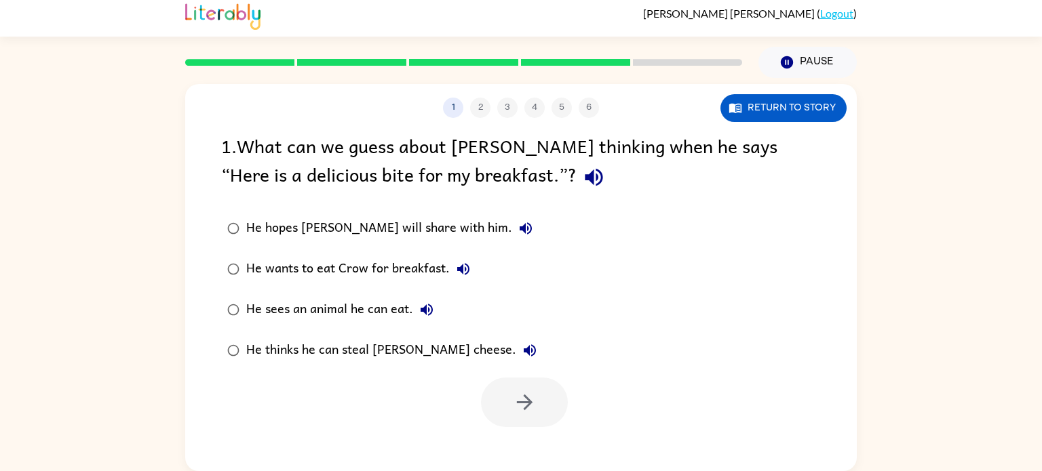
click at [359, 351] on div "He thinks he can steal [PERSON_NAME] cheese." at bounding box center [394, 350] width 297 height 27
click at [510, 397] on button "button" at bounding box center [524, 403] width 87 height 50
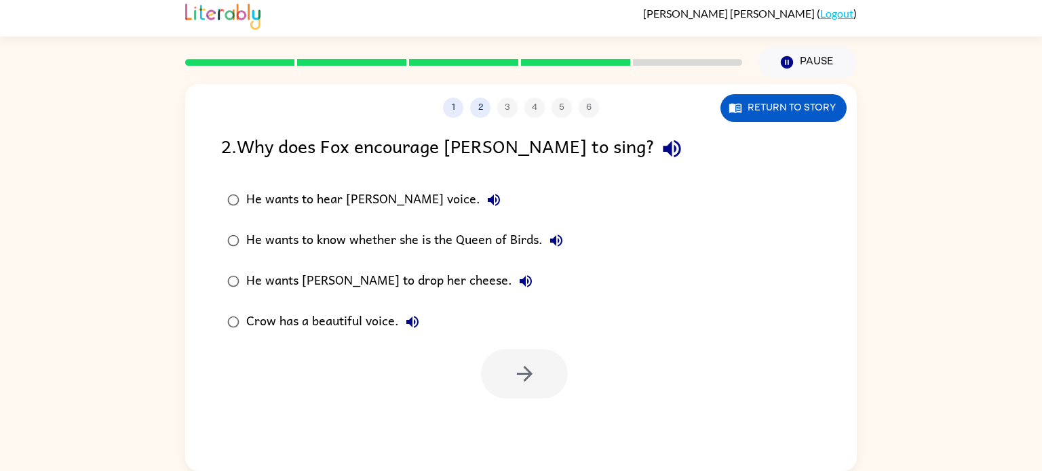
click at [369, 278] on div "He wants [PERSON_NAME] to drop her cheese." at bounding box center [392, 281] width 293 height 27
click at [515, 353] on button "button" at bounding box center [524, 374] width 87 height 50
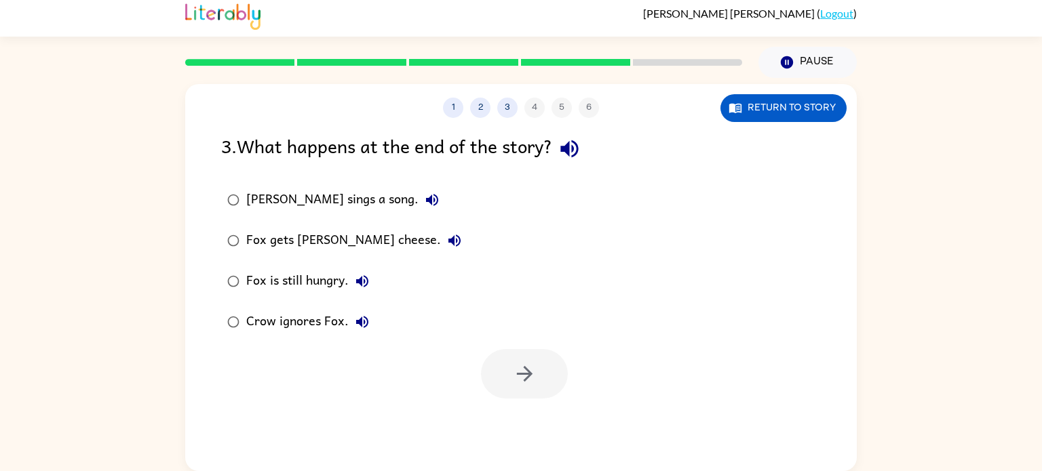
click at [281, 231] on div "Fox gets [PERSON_NAME] cheese." at bounding box center [357, 240] width 222 height 27
click at [514, 372] on icon "button" at bounding box center [525, 374] width 24 height 24
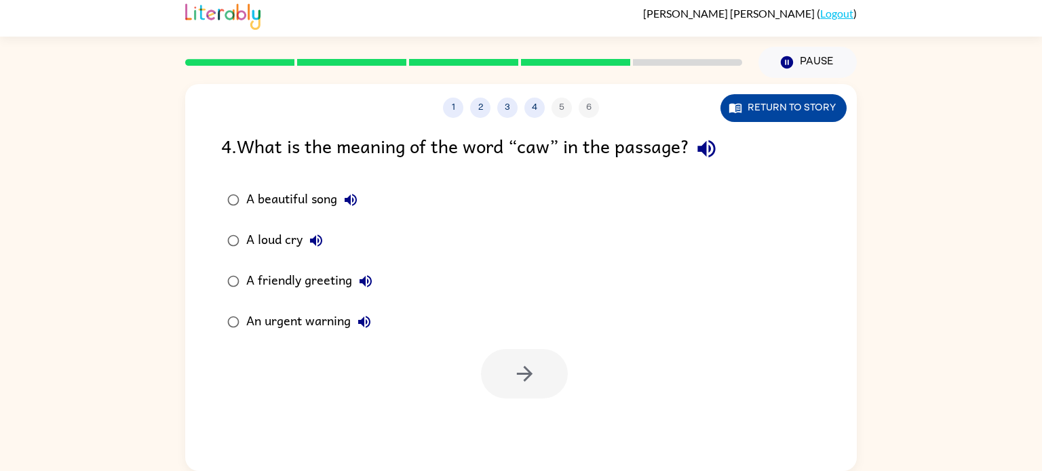
click at [741, 102] on icon "button" at bounding box center [735, 108] width 14 height 14
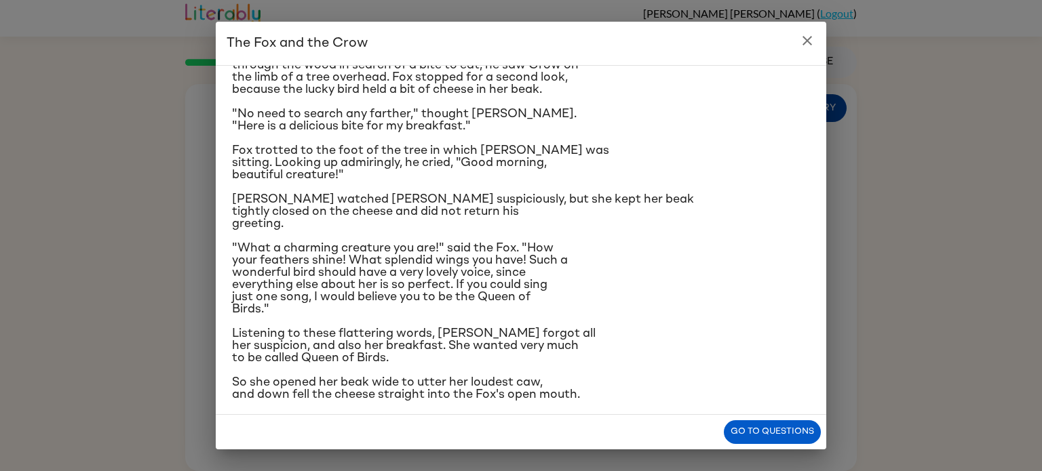
scroll to position [65, 0]
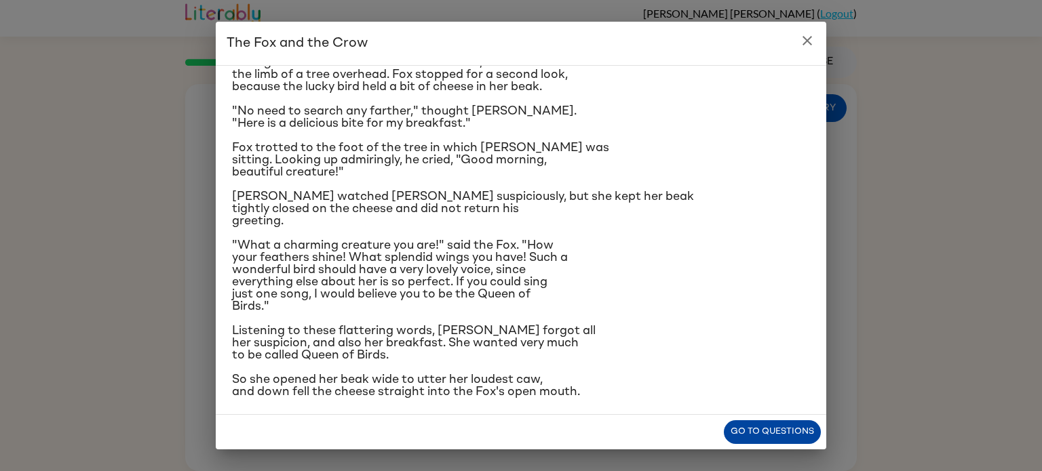
click at [805, 436] on button "Go to questions" at bounding box center [772, 432] width 97 height 24
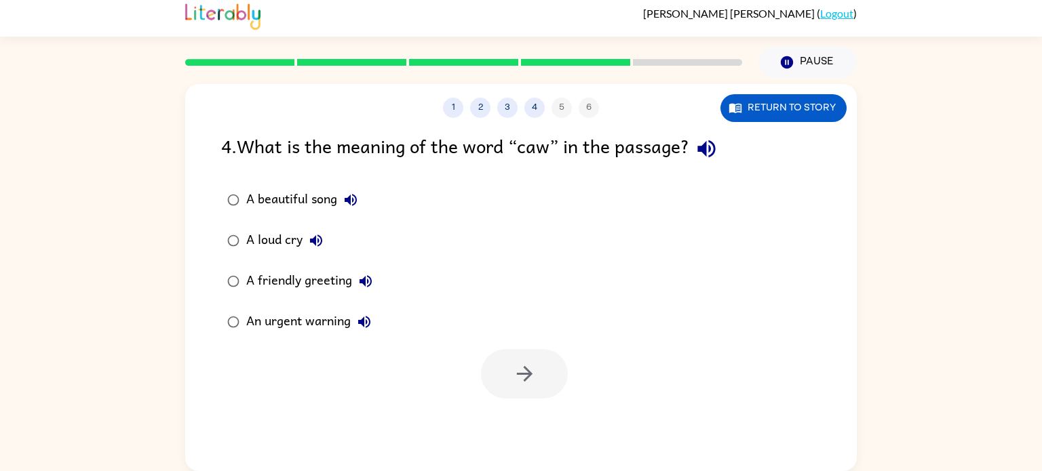
click at [294, 195] on div "A beautiful song" at bounding box center [305, 200] width 118 height 27
click at [505, 361] on button "button" at bounding box center [524, 374] width 87 height 50
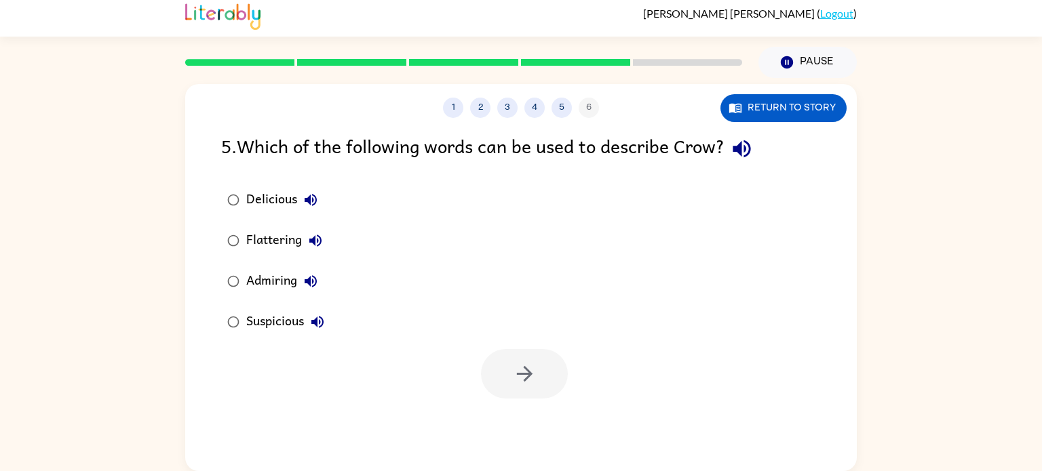
click at [291, 323] on div "Suspicious" at bounding box center [288, 322] width 85 height 27
click at [258, 236] on div "Flattering" at bounding box center [287, 240] width 83 height 27
click at [266, 322] on div "Suspicious" at bounding box center [288, 322] width 85 height 27
click at [549, 393] on button "button" at bounding box center [524, 374] width 87 height 50
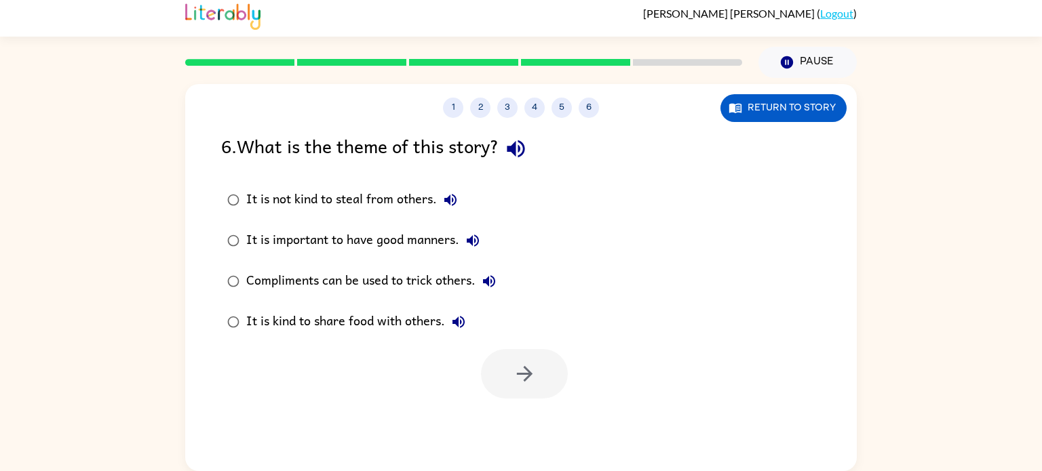
click at [321, 210] on div "It is not kind to steal from others." at bounding box center [355, 200] width 218 height 27
click at [544, 373] on button "button" at bounding box center [524, 374] width 87 height 50
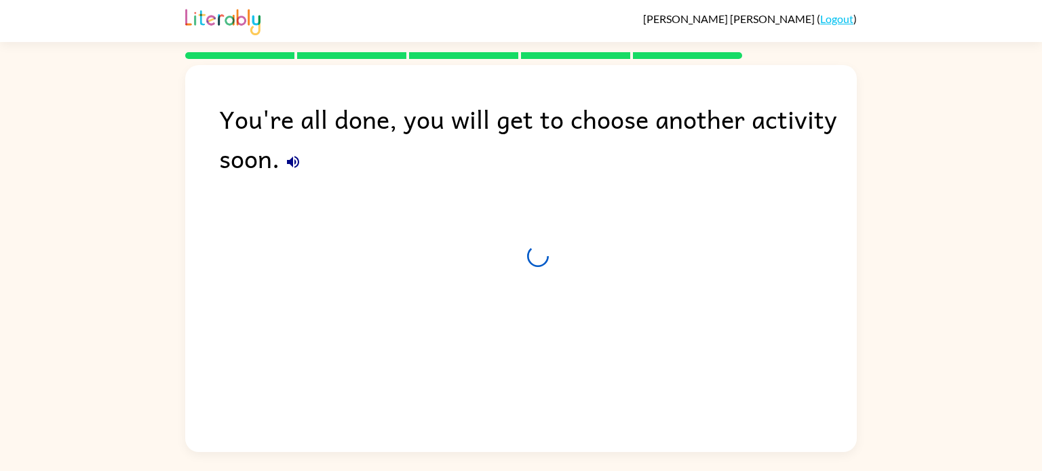
scroll to position [0, 0]
